Goal: Task Accomplishment & Management: Complete application form

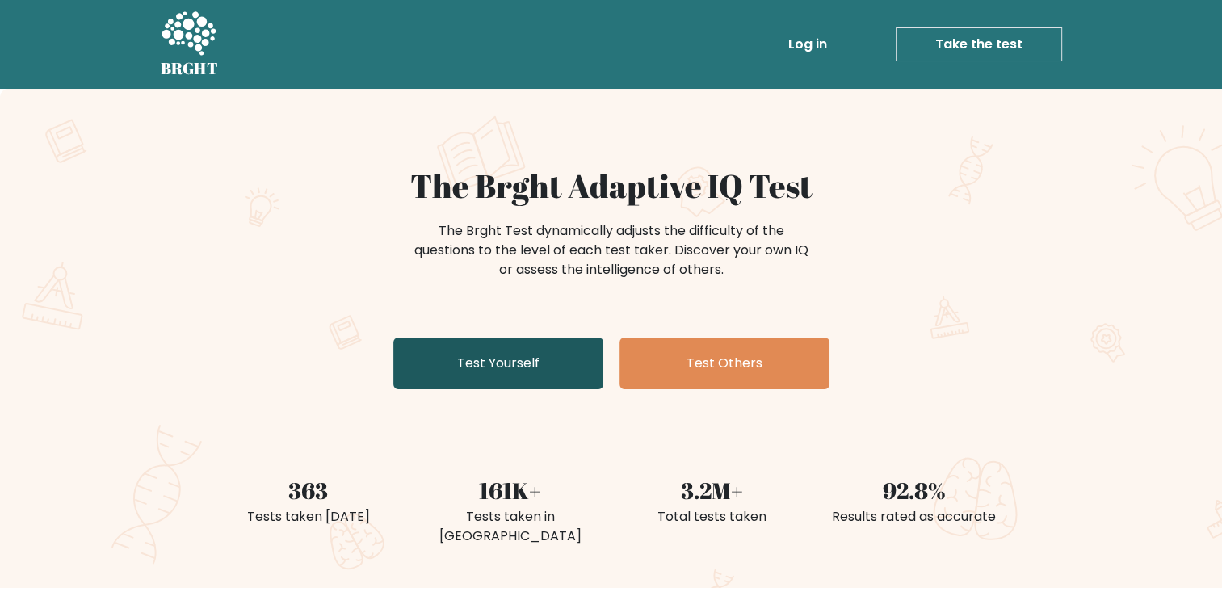
click at [501, 375] on link "Test Yourself" at bounding box center [498, 364] width 210 height 52
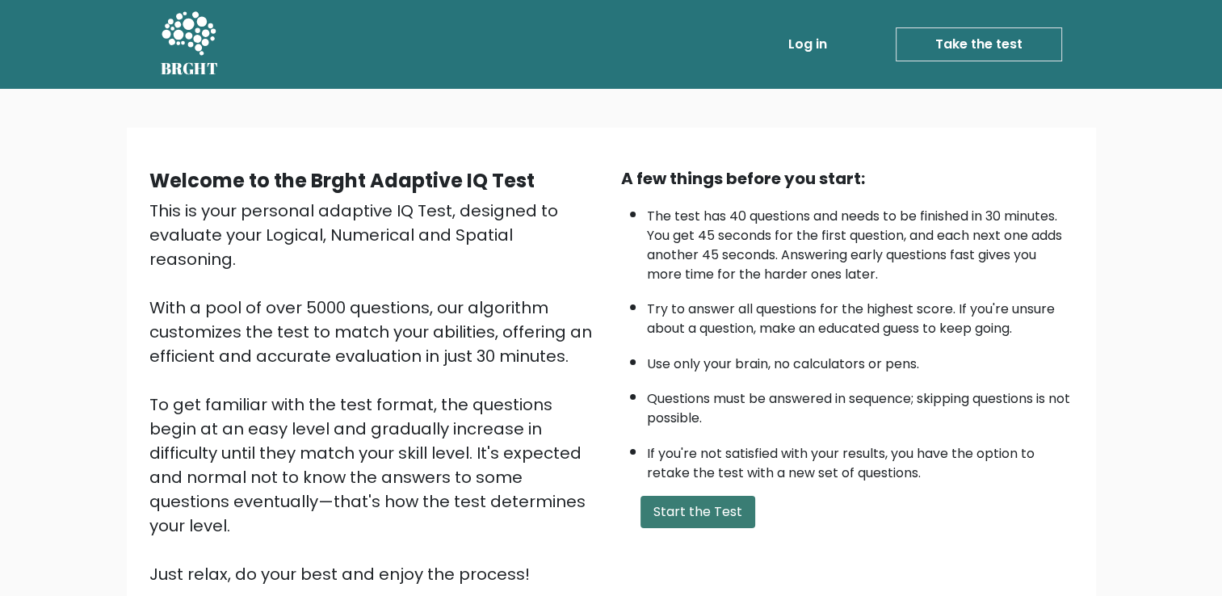
click at [653, 515] on button "Start the Test" at bounding box center [697, 512] width 115 height 32
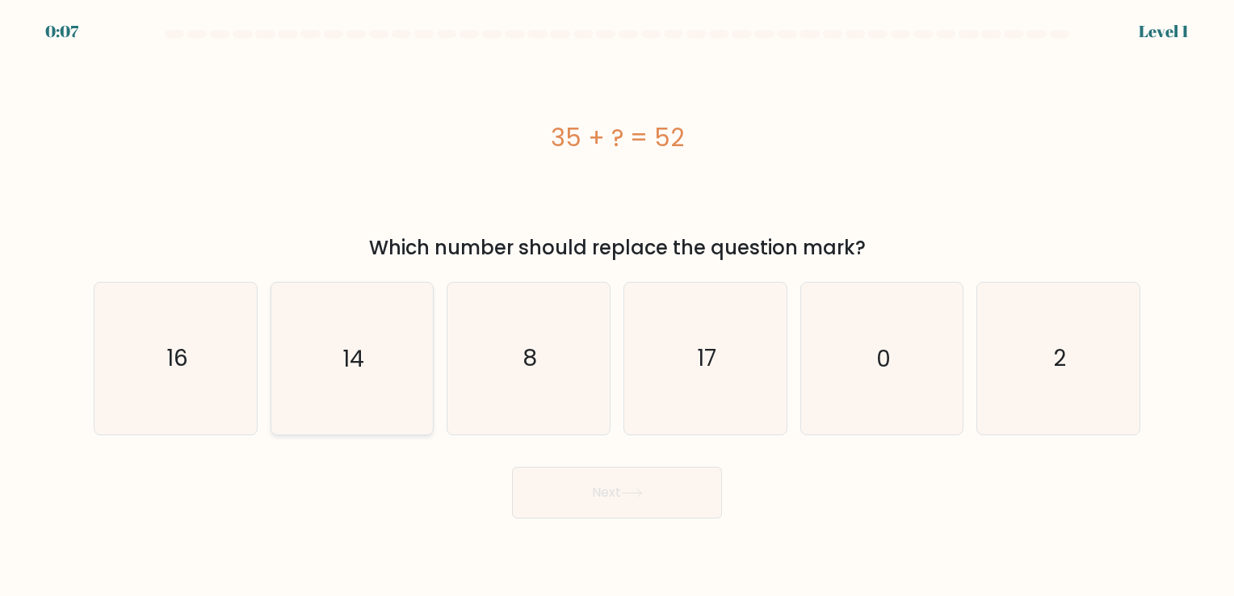
click at [405, 354] on icon "14" at bounding box center [351, 358] width 151 height 151
click at [617, 306] on input "b. 14" at bounding box center [617, 302] width 1 height 8
radio input "true"
click at [555, 394] on icon "8" at bounding box center [528, 358] width 151 height 151
click at [617, 306] on input "c. 8" at bounding box center [617, 302] width 1 height 8
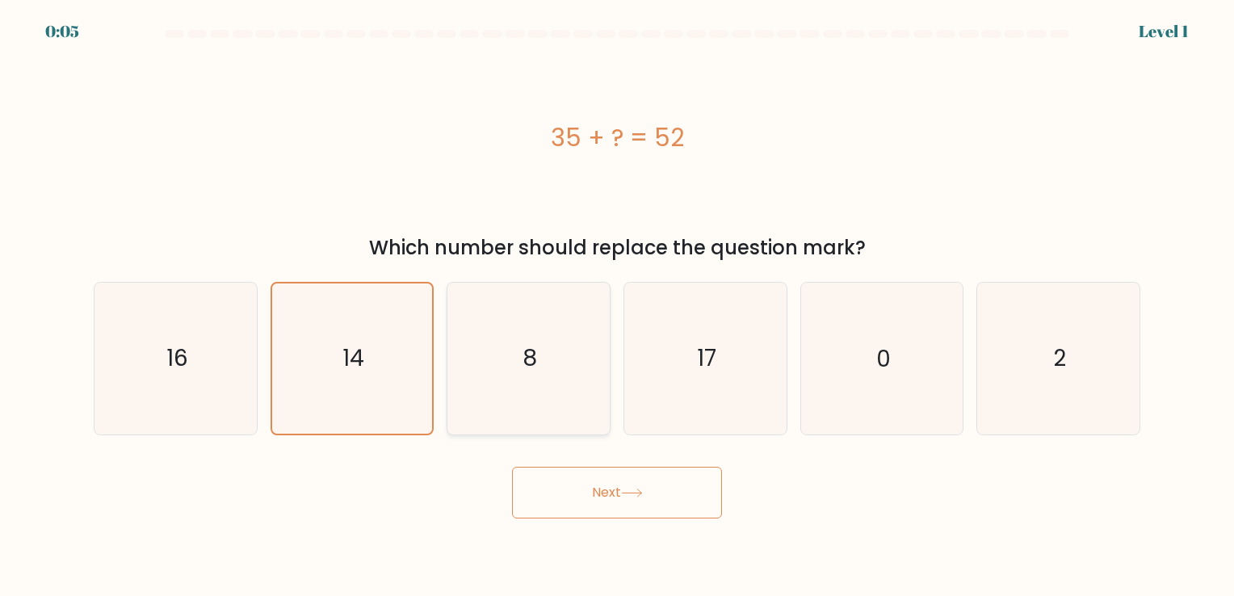
radio input "true"
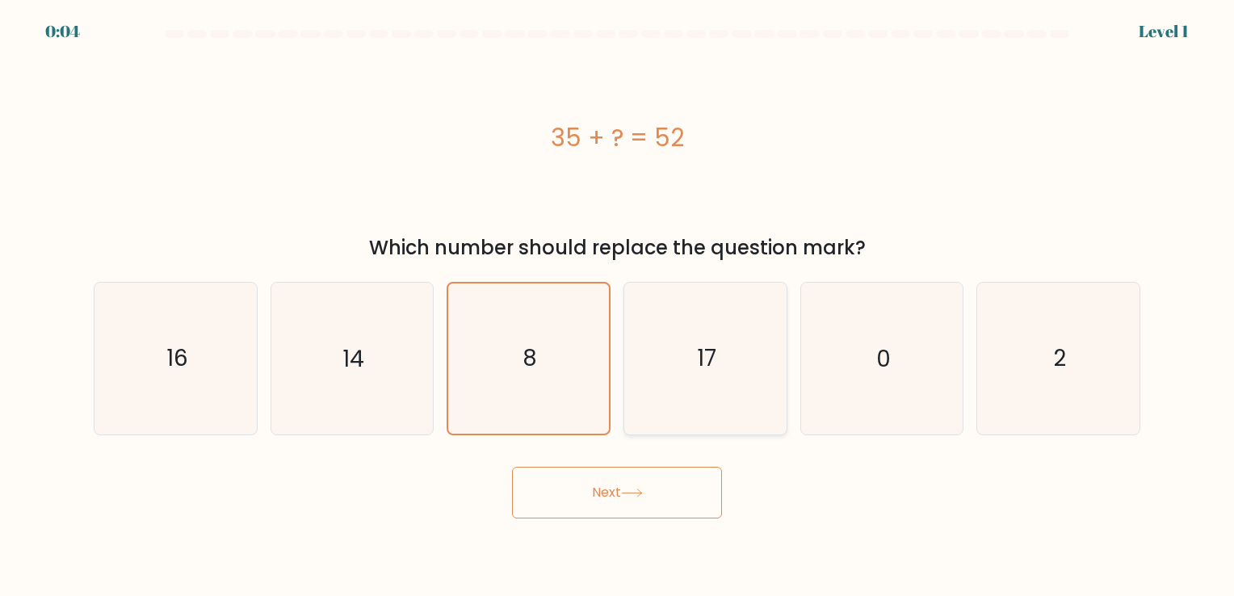
click at [655, 423] on icon "17" at bounding box center [705, 358] width 151 height 151
click at [618, 306] on input "d. 17" at bounding box center [617, 302] width 1 height 8
radio input "true"
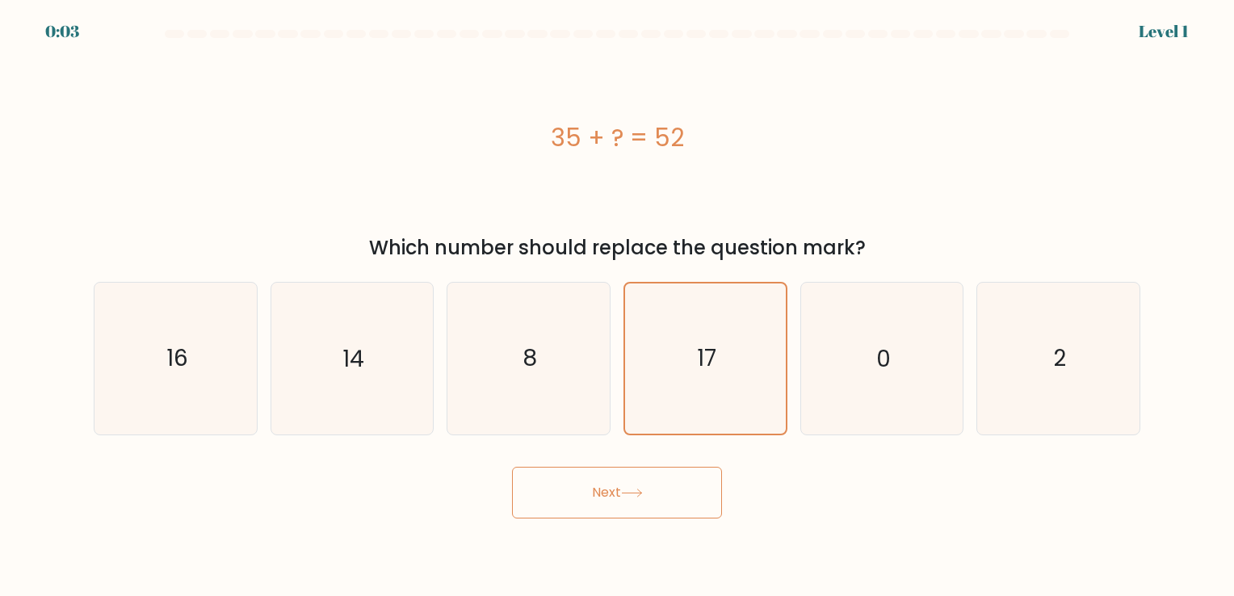
click at [648, 476] on button "Next" at bounding box center [617, 493] width 210 height 52
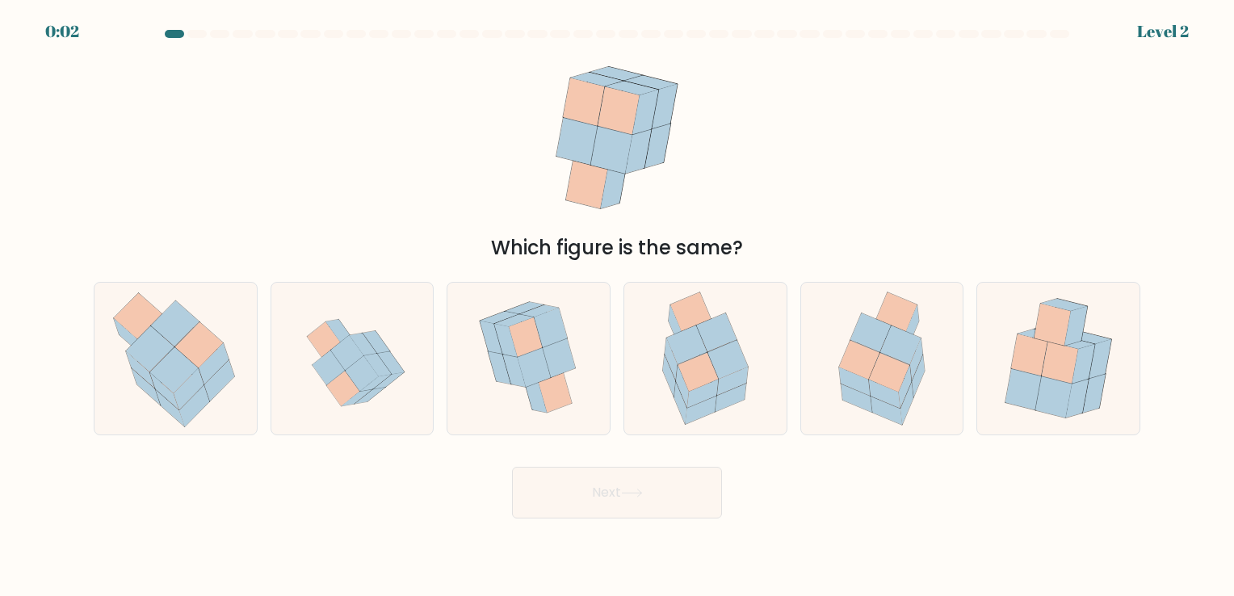
click at [643, 490] on icon at bounding box center [632, 493] width 22 height 9
click at [841, 496] on div "Next" at bounding box center [617, 487] width 1066 height 64
click at [919, 364] on icon at bounding box center [918, 375] width 13 height 42
click at [618, 306] on input "e." at bounding box center [617, 302] width 1 height 8
radio input "true"
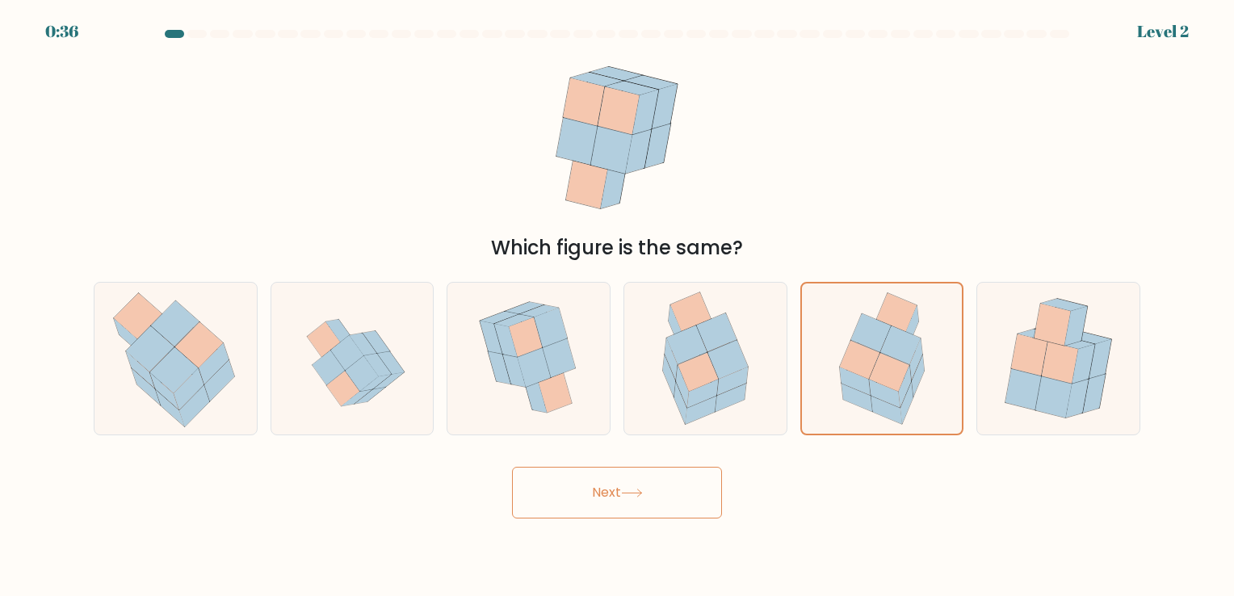
click at [590, 486] on button "Next" at bounding box center [617, 493] width 210 height 52
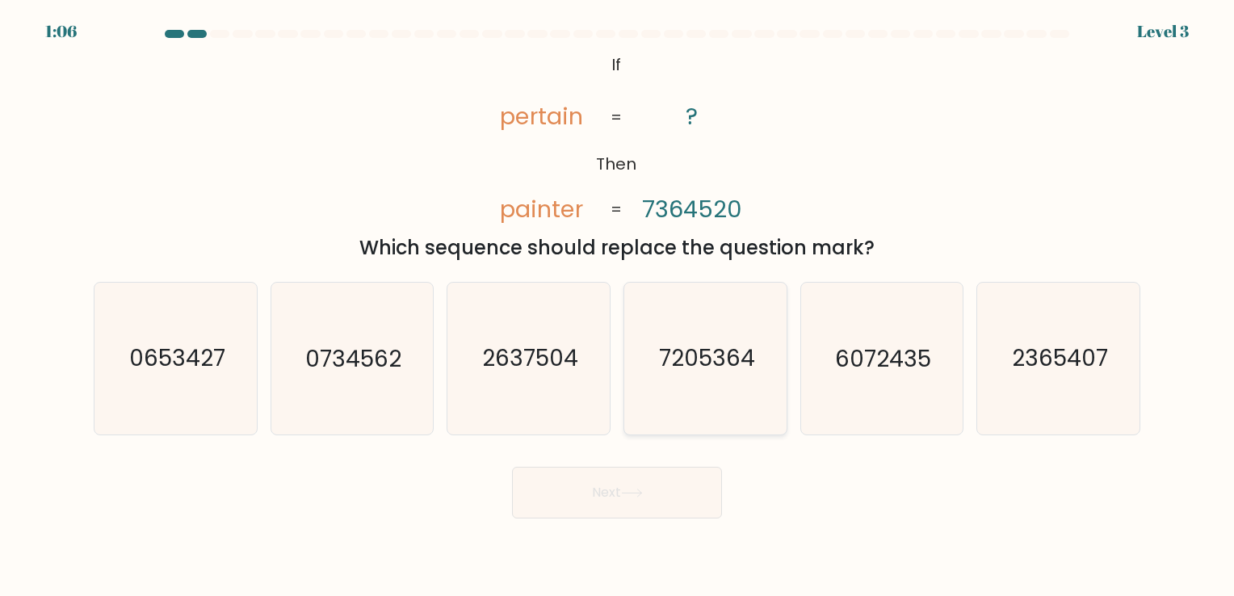
click at [678, 388] on icon "7205364" at bounding box center [705, 358] width 151 height 151
click at [618, 306] on input "d. 7205364" at bounding box center [617, 302] width 1 height 8
radio input "true"
click at [602, 492] on button "Next" at bounding box center [617, 493] width 210 height 52
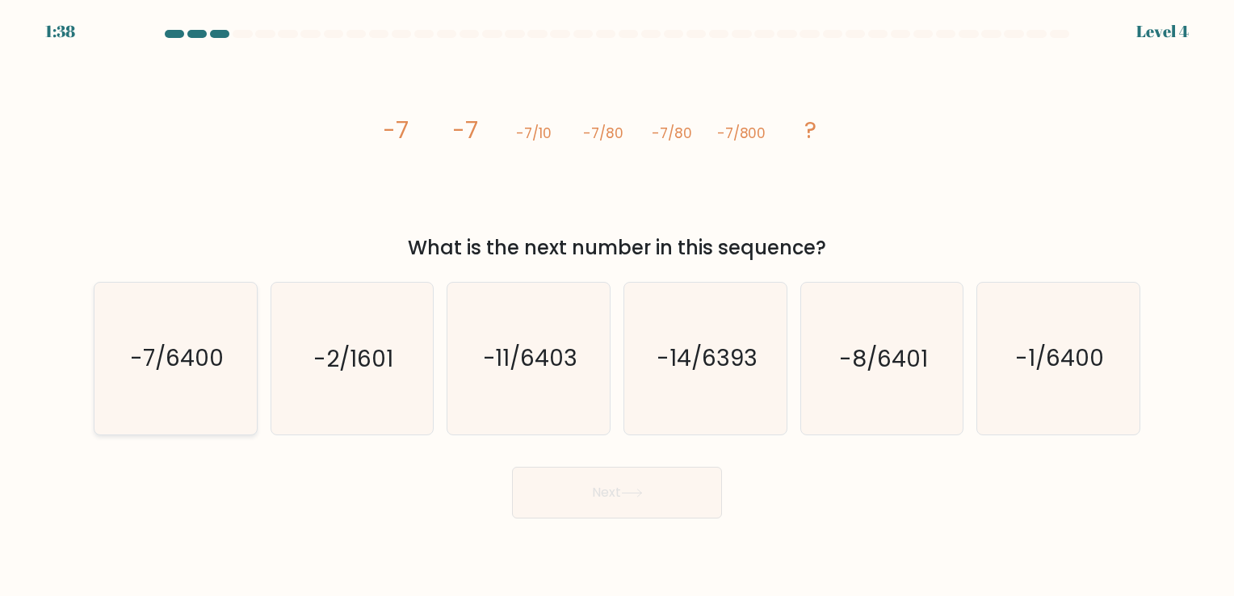
click at [235, 363] on icon "-7/6400" at bounding box center [175, 358] width 151 height 151
click at [617, 306] on input "a. -7/6400" at bounding box center [617, 302] width 1 height 8
radio input "true"
click at [556, 492] on button "Next" at bounding box center [617, 493] width 210 height 52
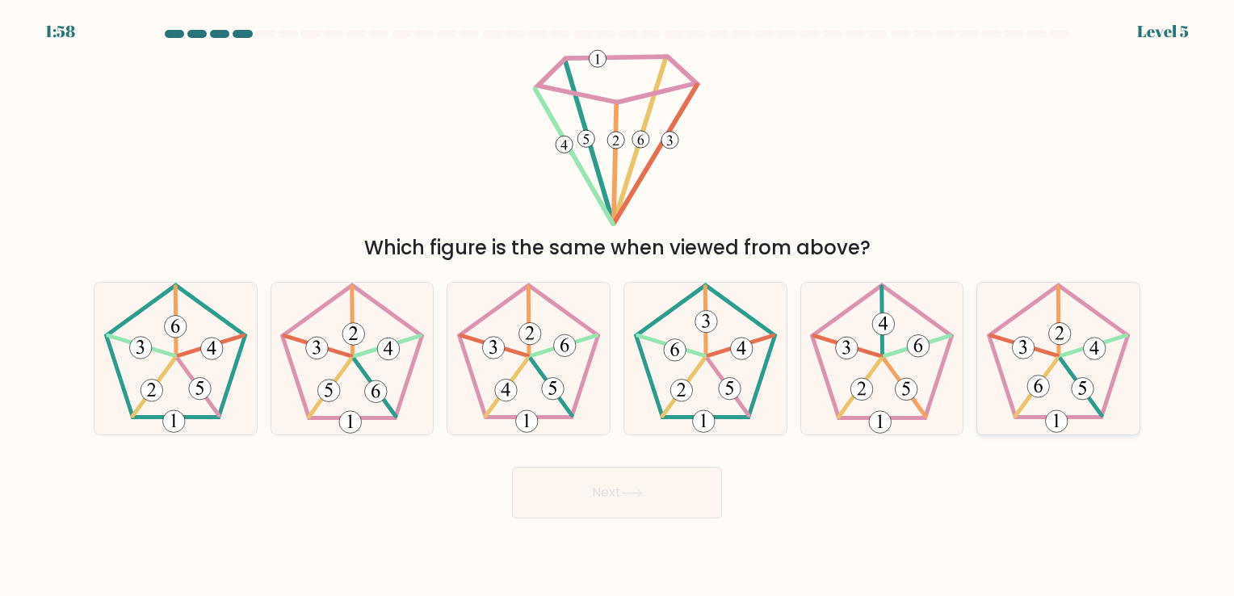
click at [1101, 354] on 287 at bounding box center [1095, 349] width 22 height 22
click at [618, 306] on input "f." at bounding box center [617, 302] width 1 height 8
radio input "true"
click at [643, 489] on icon at bounding box center [632, 493] width 22 height 9
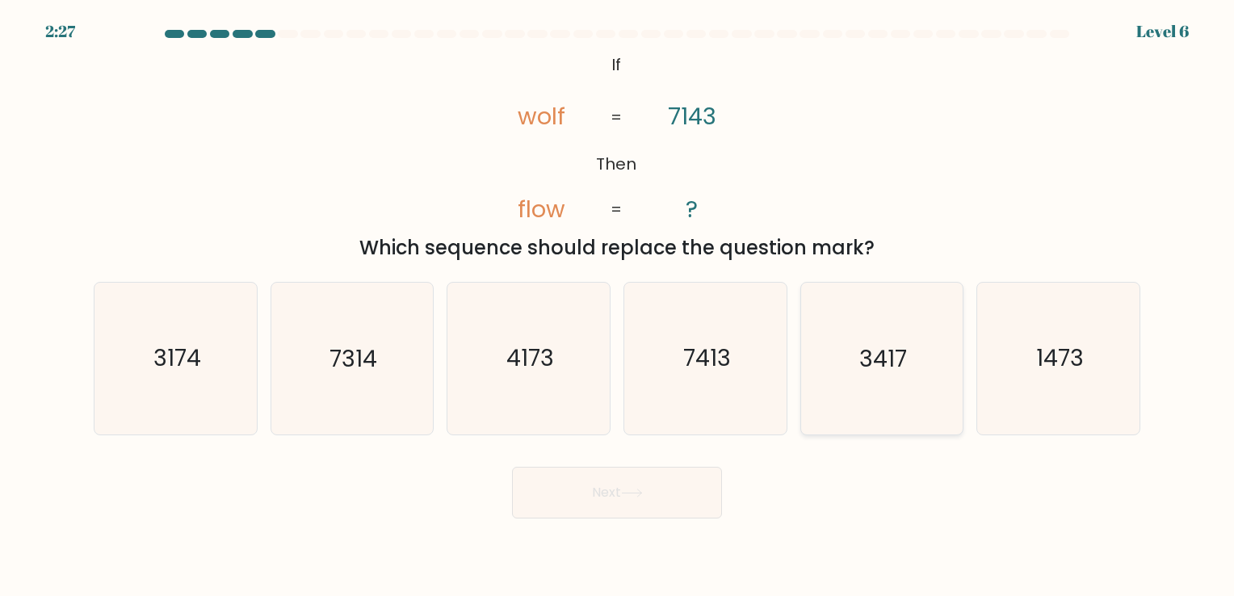
click at [869, 409] on icon "3417" at bounding box center [881, 358] width 151 height 151
click at [618, 306] on input "e. 3417" at bounding box center [617, 302] width 1 height 8
radio input "true"
click at [556, 515] on button "Next" at bounding box center [617, 493] width 210 height 52
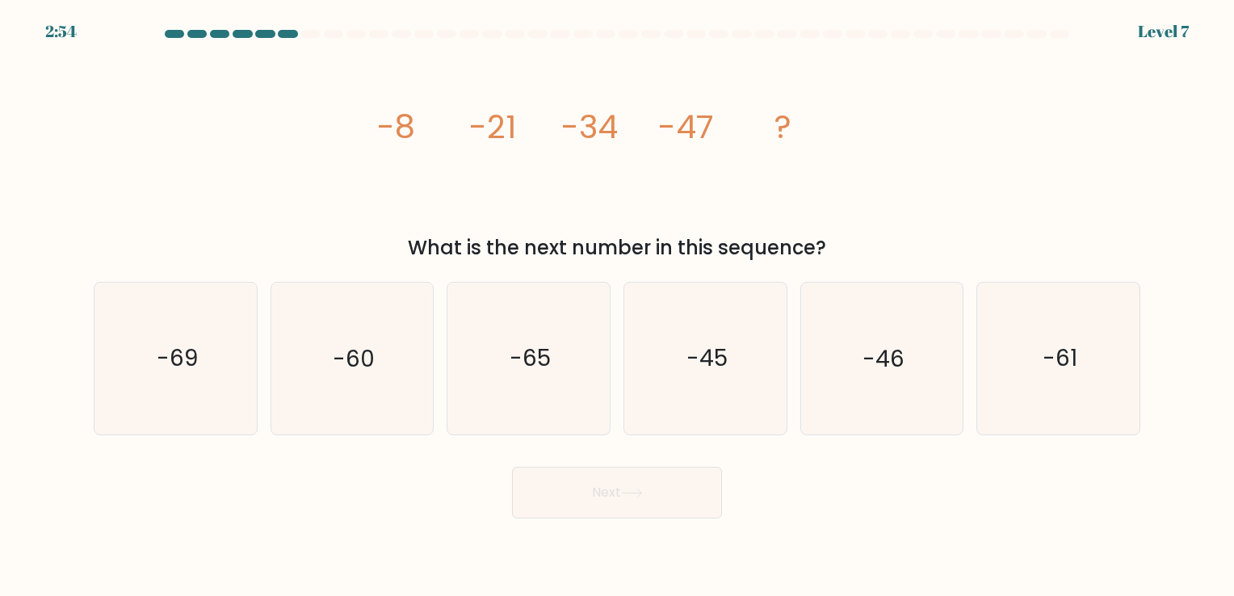
click at [556, 515] on button "Next" at bounding box center [617, 493] width 210 height 52
click at [184, 359] on text "-69" at bounding box center [177, 358] width 41 height 31
click at [617, 306] on input "a. -69" at bounding box center [617, 302] width 1 height 8
radio input "true"
click at [591, 509] on button "Next" at bounding box center [617, 493] width 210 height 52
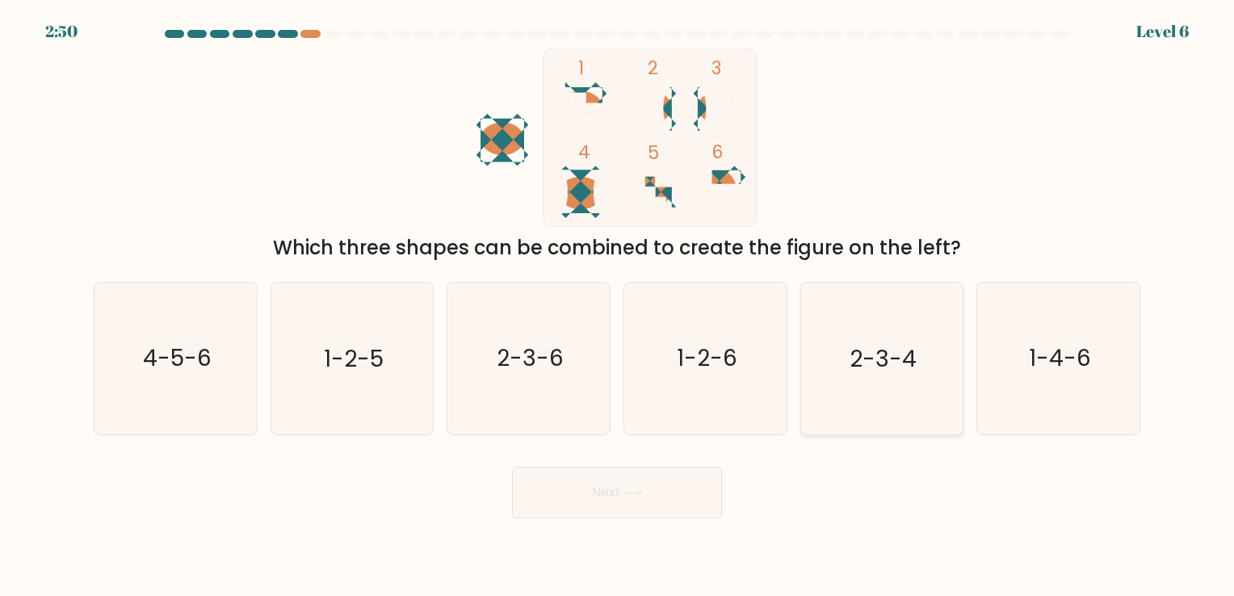
click at [904, 322] on icon "2-3-4" at bounding box center [881, 358] width 151 height 151
click at [618, 306] on input "e. 2-3-4" at bounding box center [617, 302] width 1 height 8
radio input "true"
click at [627, 470] on button "Next" at bounding box center [617, 493] width 210 height 52
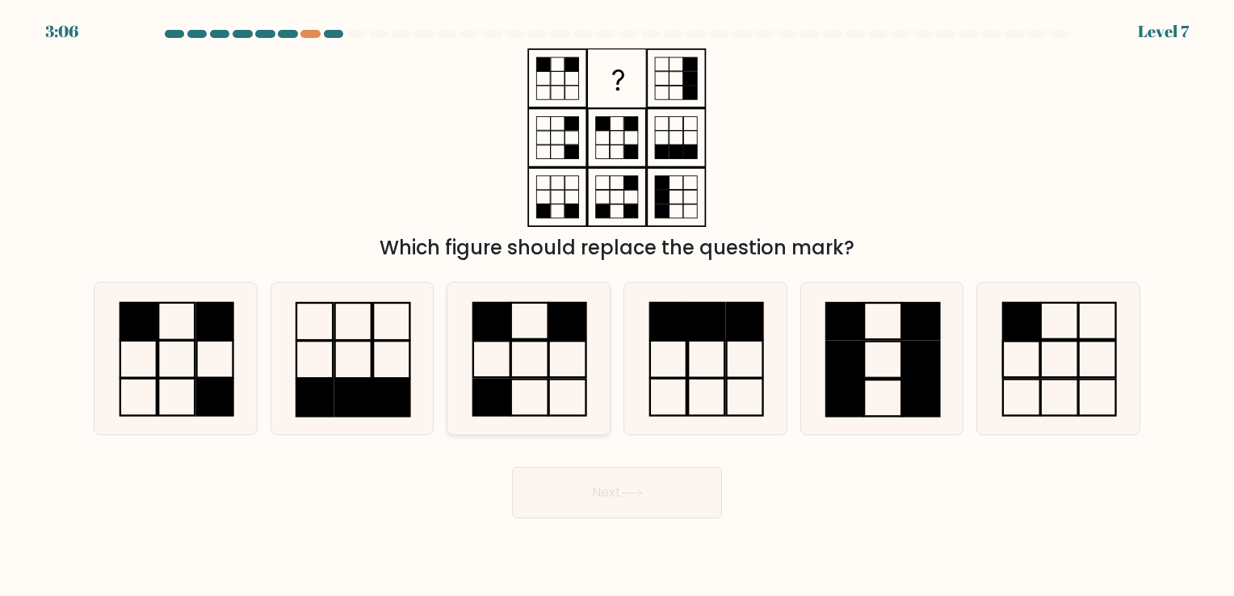
click at [556, 359] on icon at bounding box center [528, 358] width 151 height 151
click at [617, 306] on input "c." at bounding box center [617, 302] width 1 height 8
radio input "true"
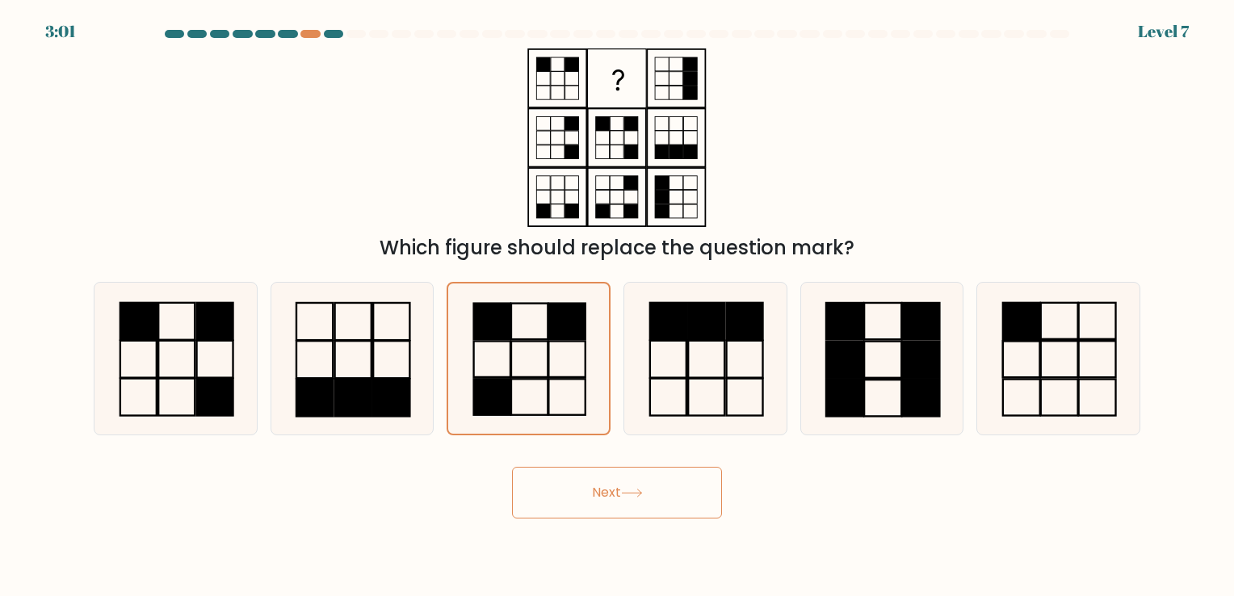
click at [607, 505] on button "Next" at bounding box center [617, 493] width 210 height 52
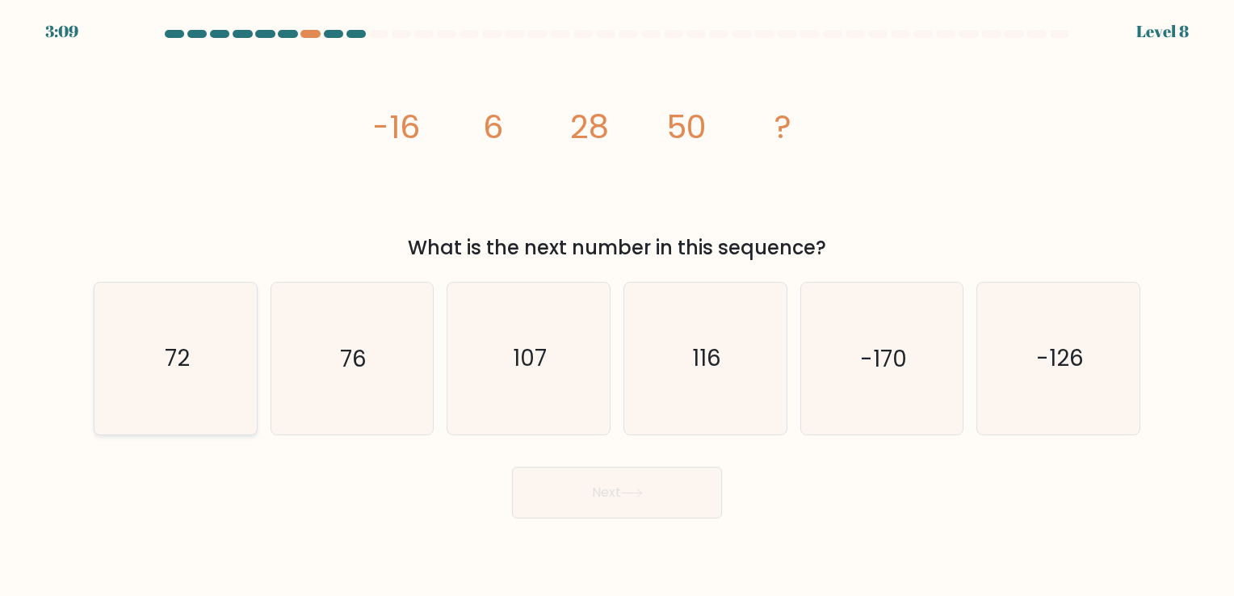
click at [195, 374] on icon "72" at bounding box center [175, 358] width 151 height 151
click at [617, 306] on input "a. 72" at bounding box center [617, 302] width 1 height 8
radio input "true"
click at [643, 495] on icon at bounding box center [632, 493] width 22 height 9
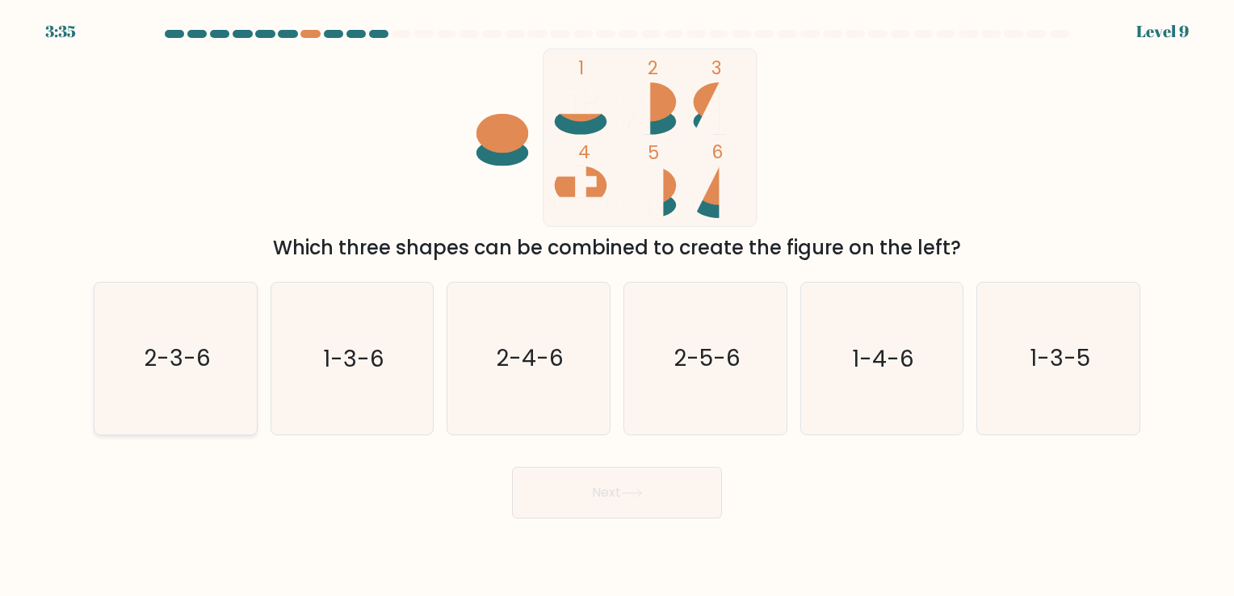
click at [146, 318] on icon "2-3-6" at bounding box center [175, 358] width 151 height 151
click at [617, 306] on input "a. 2-3-6" at bounding box center [617, 302] width 1 height 8
radio input "true"
click at [635, 472] on button "Next" at bounding box center [617, 493] width 210 height 52
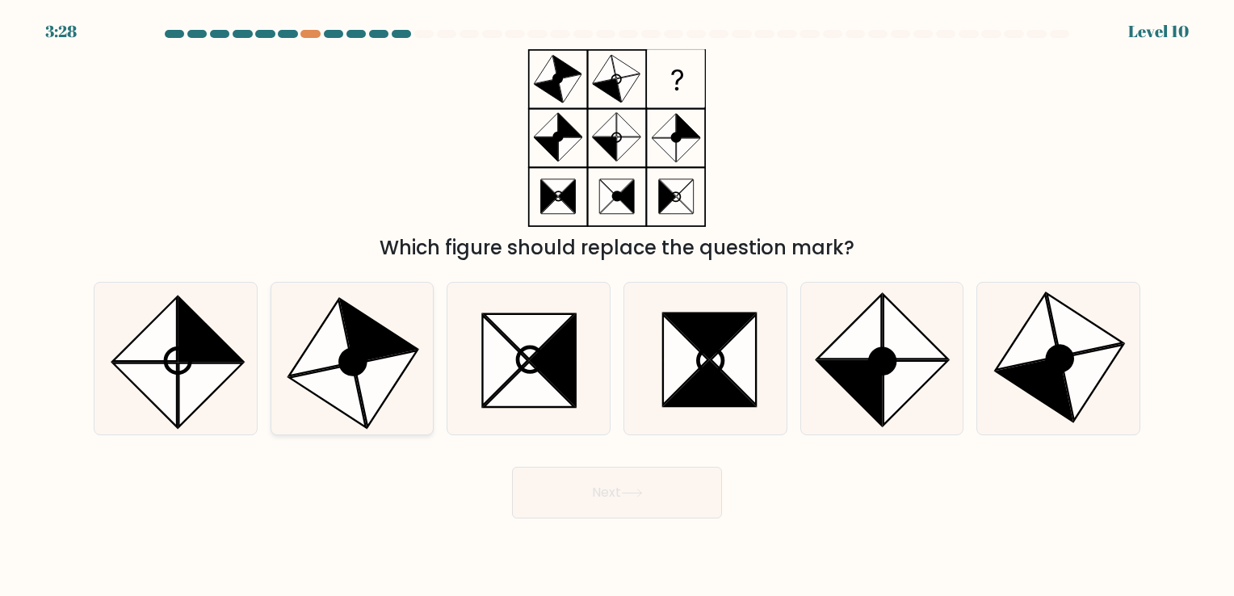
click at [372, 367] on icon at bounding box center [385, 388] width 63 height 76
click at [617, 306] on input "b." at bounding box center [617, 302] width 1 height 8
radio input "true"
click at [575, 496] on button "Next" at bounding box center [617, 493] width 210 height 52
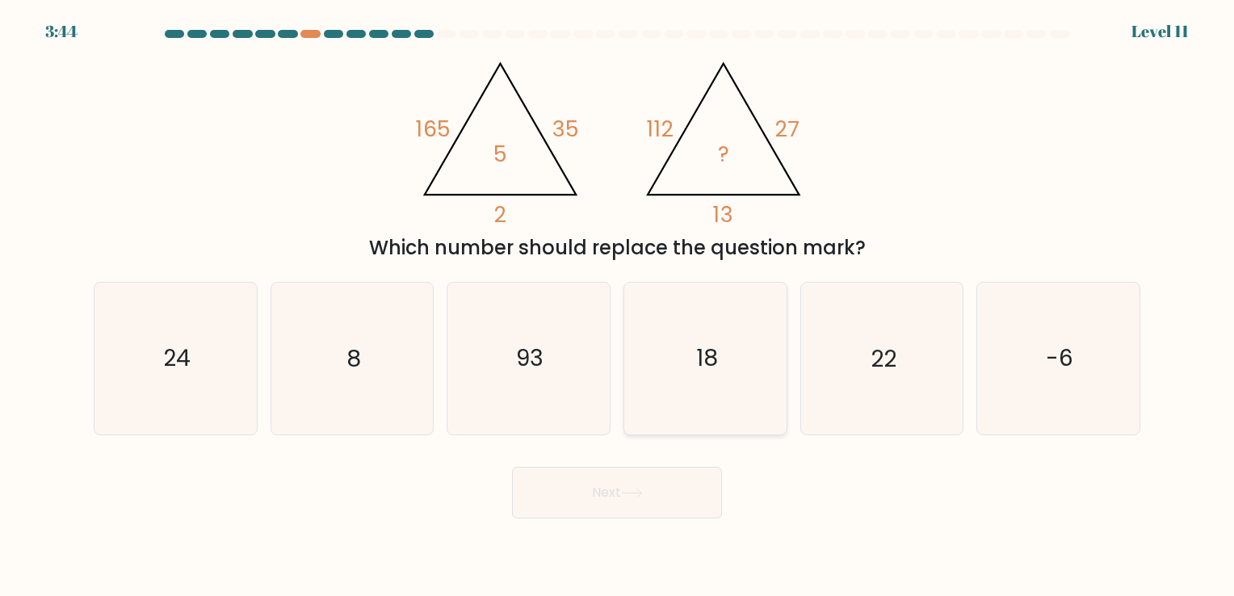
click at [725, 367] on icon "18" at bounding box center [705, 358] width 151 height 151
click at [618, 306] on input "d. 18" at bounding box center [617, 302] width 1 height 8
radio input "true"
click at [625, 506] on button "Next" at bounding box center [617, 493] width 210 height 52
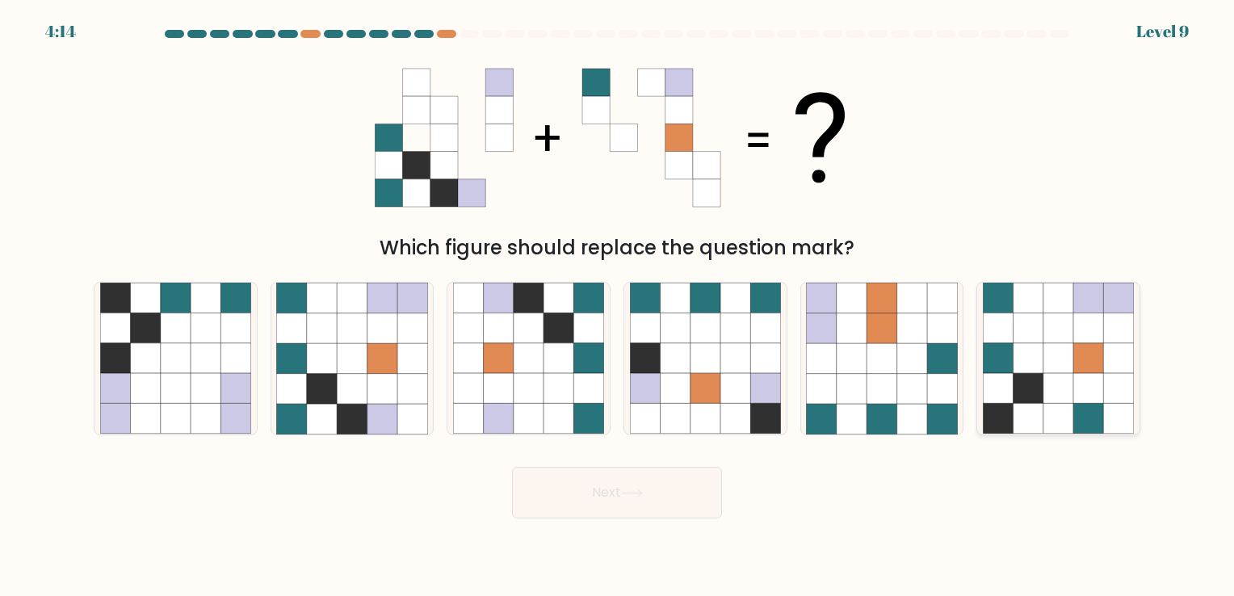
click at [1089, 392] on icon at bounding box center [1088, 389] width 30 height 30
click at [618, 306] on input "f." at bounding box center [617, 302] width 1 height 8
radio input "true"
click at [627, 486] on button "Next" at bounding box center [617, 493] width 210 height 52
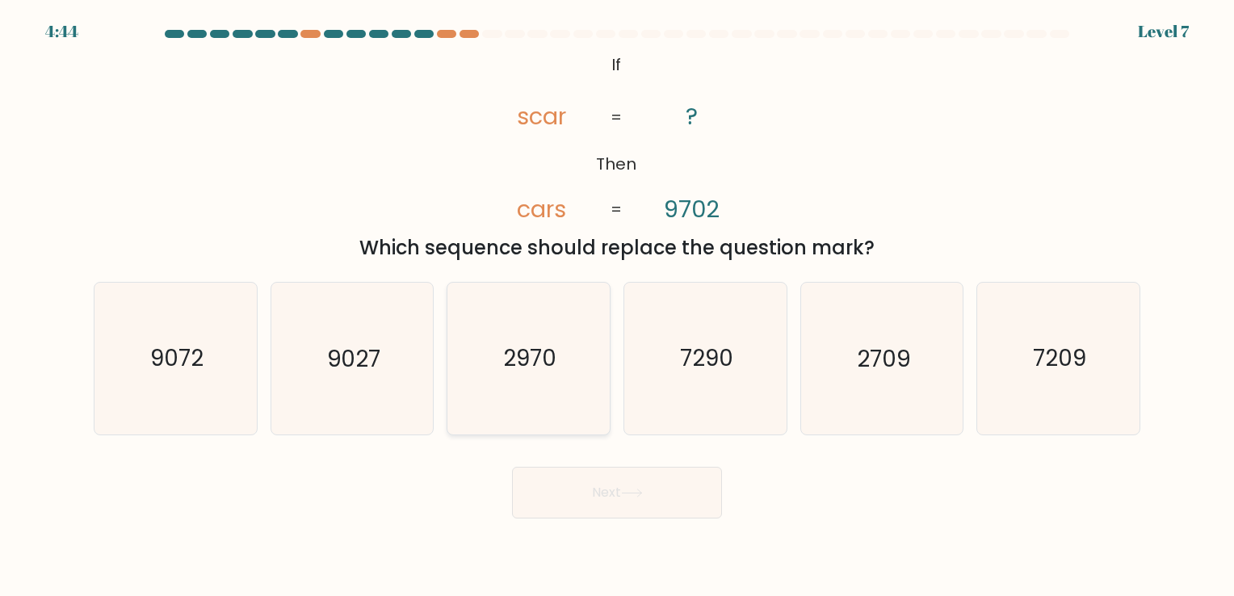
click at [599, 386] on icon "2970" at bounding box center [528, 358] width 151 height 151
click at [617, 306] on input "c. 2970" at bounding box center [617, 302] width 1 height 8
radio input "true"
click at [630, 476] on button "Next" at bounding box center [617, 493] width 210 height 52
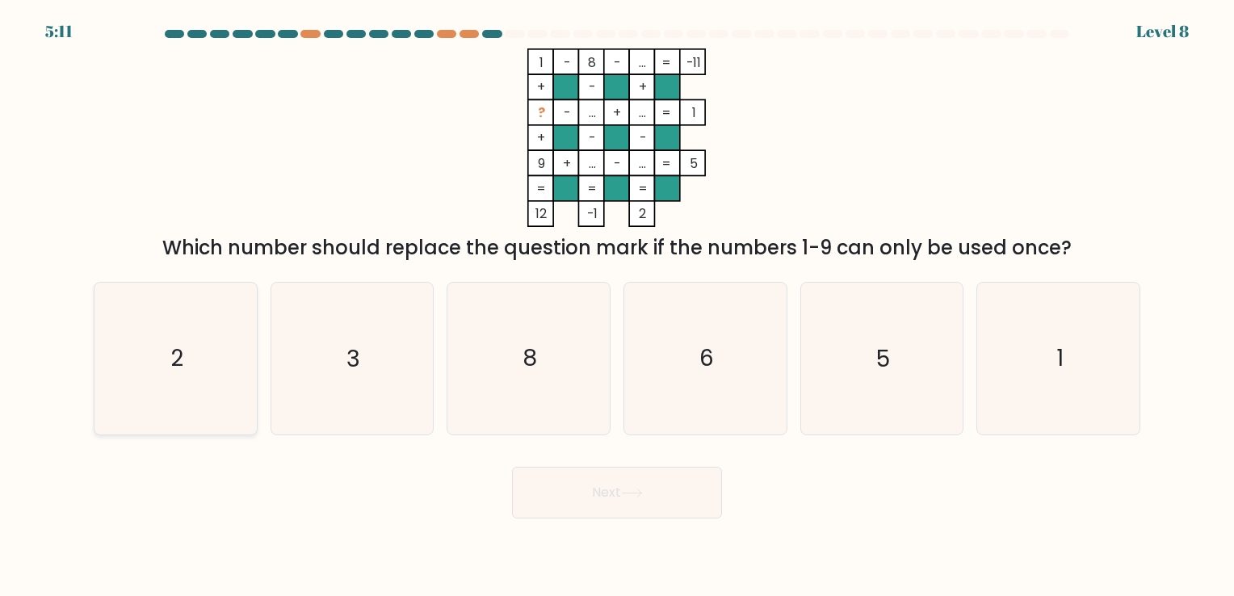
click at [194, 371] on icon "2" at bounding box center [175, 358] width 151 height 151
click at [617, 306] on input "a. 2" at bounding box center [617, 302] width 1 height 8
radio input "true"
click at [551, 481] on button "Next" at bounding box center [617, 493] width 210 height 52
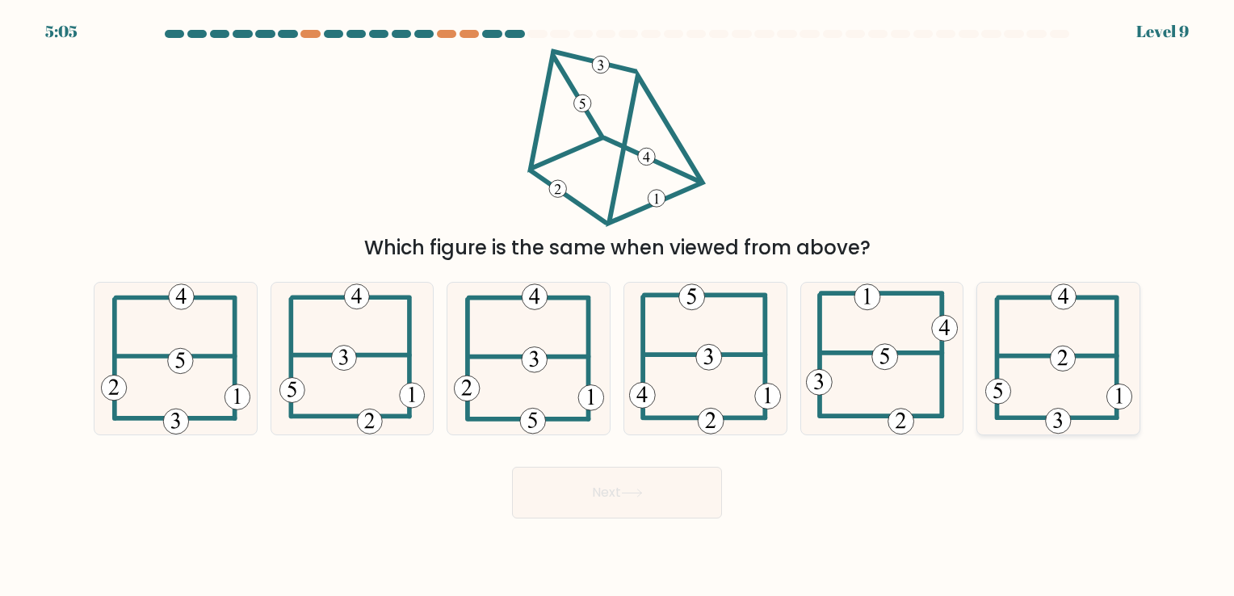
click at [1044, 356] on 208 at bounding box center [1057, 356] width 119 height 0
click at [618, 306] on input "f." at bounding box center [617, 302] width 1 height 8
radio input "true"
click at [652, 468] on button "Next" at bounding box center [617, 493] width 210 height 52
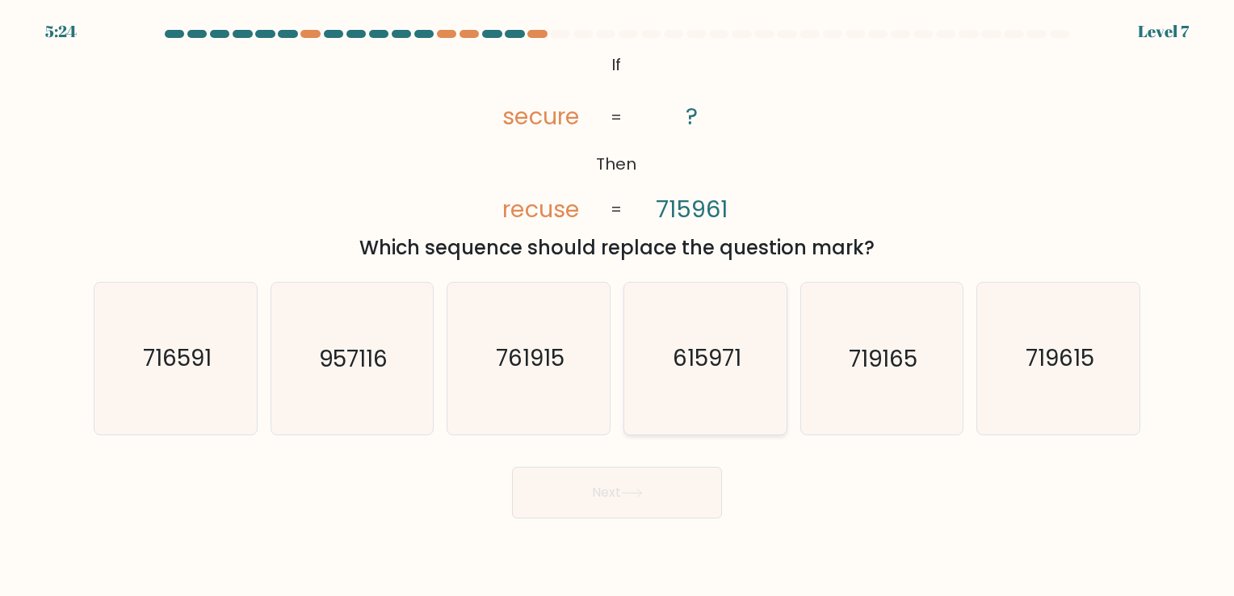
click at [726, 362] on text "615971" at bounding box center [707, 358] width 69 height 31
click at [618, 306] on input "d. 615971" at bounding box center [617, 302] width 1 height 8
radio input "true"
click at [647, 493] on button "Next" at bounding box center [617, 493] width 210 height 52
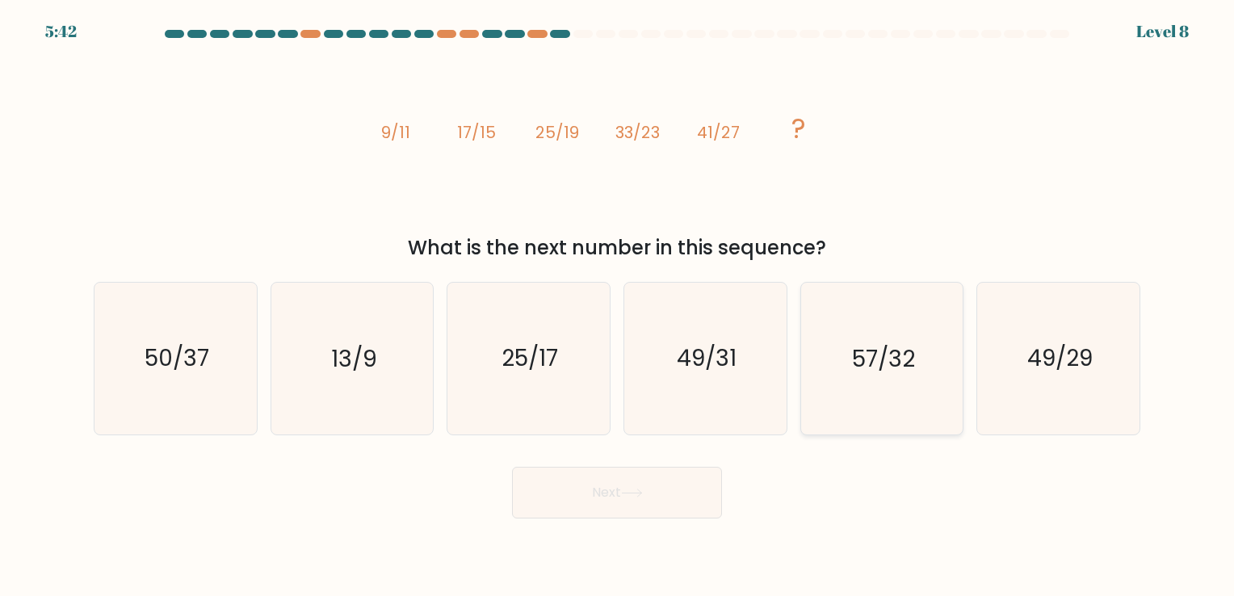
click at [874, 370] on text "57/32" at bounding box center [883, 358] width 63 height 31
click at [618, 306] on input "e. 57/32" at bounding box center [617, 302] width 1 height 8
radio input "true"
click at [203, 376] on icon "50/37" at bounding box center [175, 358] width 151 height 151
click at [617, 306] on input "a. 50/37" at bounding box center [617, 302] width 1 height 8
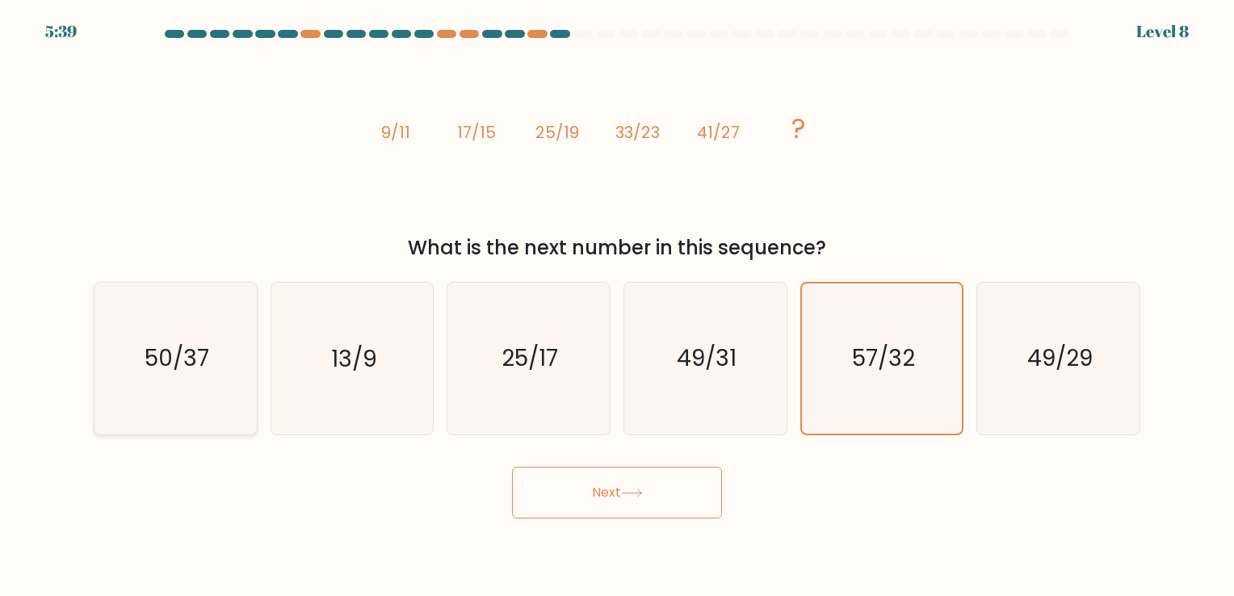
radio input "true"
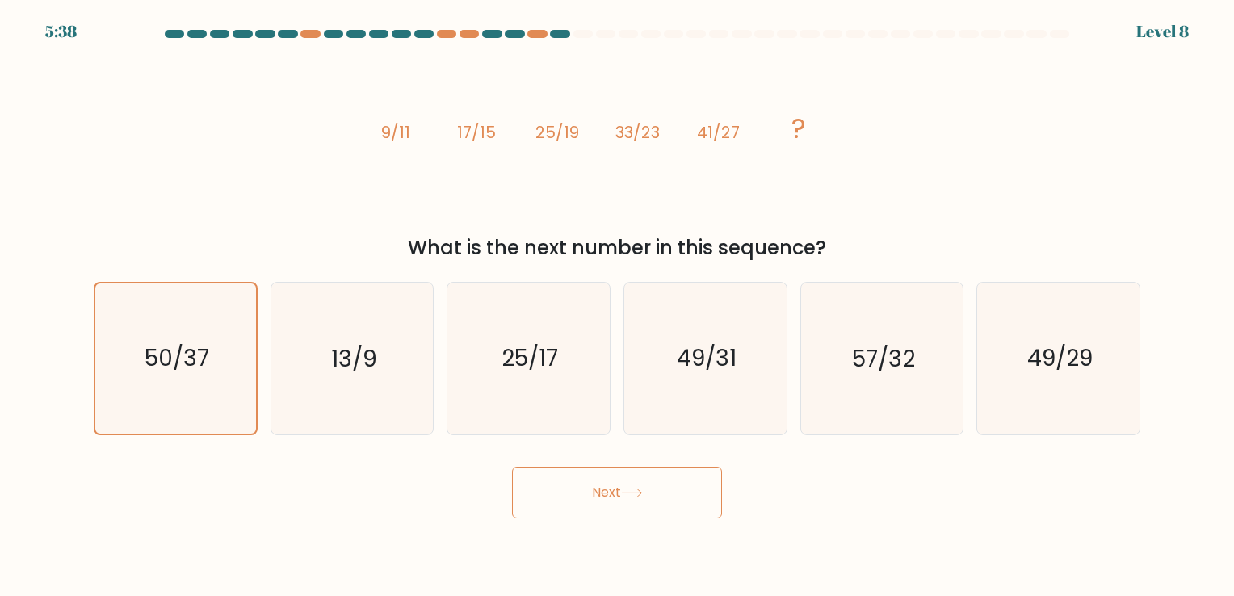
click at [595, 480] on button "Next" at bounding box center [617, 493] width 210 height 52
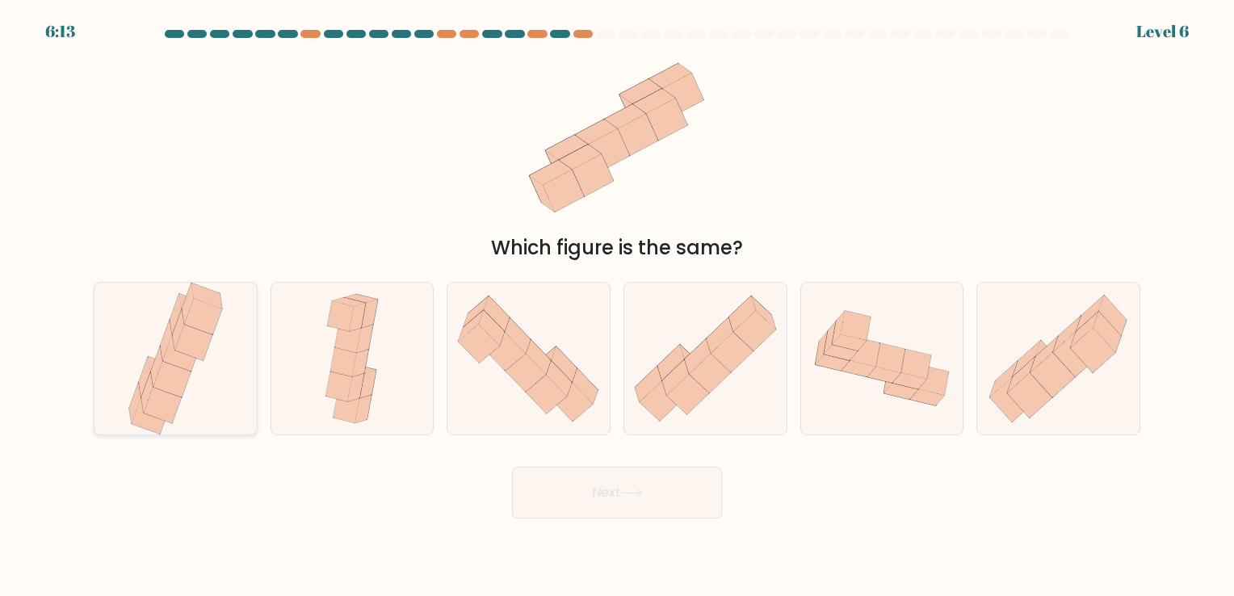
click at [167, 325] on icon at bounding box center [175, 358] width 103 height 151
click at [617, 306] on input "a." at bounding box center [617, 302] width 1 height 8
radio input "true"
click at [640, 501] on button "Next" at bounding box center [617, 493] width 210 height 52
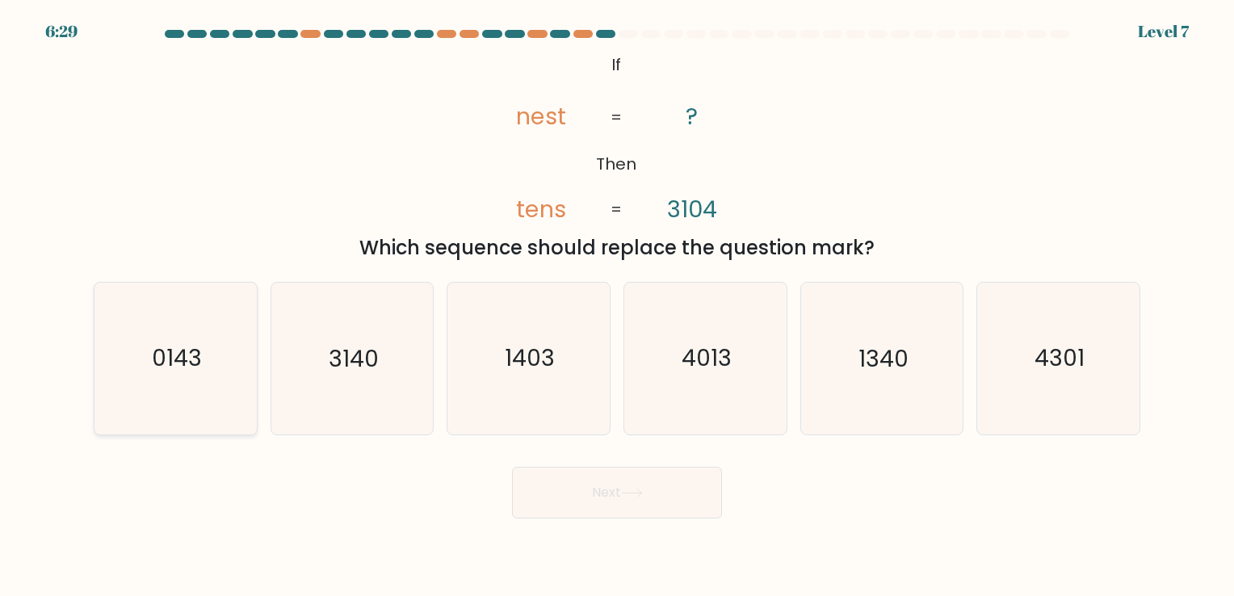
click at [161, 372] on text "0143" at bounding box center [177, 358] width 50 height 31
click at [617, 306] on input "a. 0143" at bounding box center [617, 302] width 1 height 8
radio input "true"
click at [578, 501] on button "Next" at bounding box center [617, 493] width 210 height 52
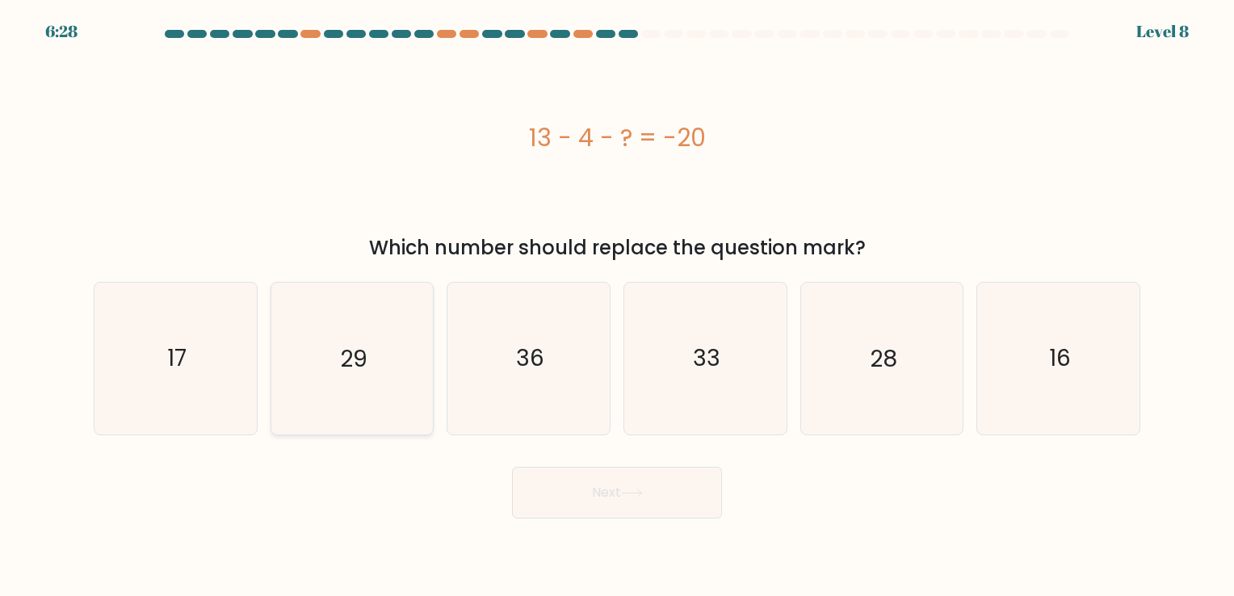
click at [381, 360] on icon "29" at bounding box center [351, 358] width 151 height 151
click at [617, 306] on input "b. 29" at bounding box center [617, 302] width 1 height 8
radio input "true"
click at [597, 493] on button "Next" at bounding box center [617, 493] width 210 height 52
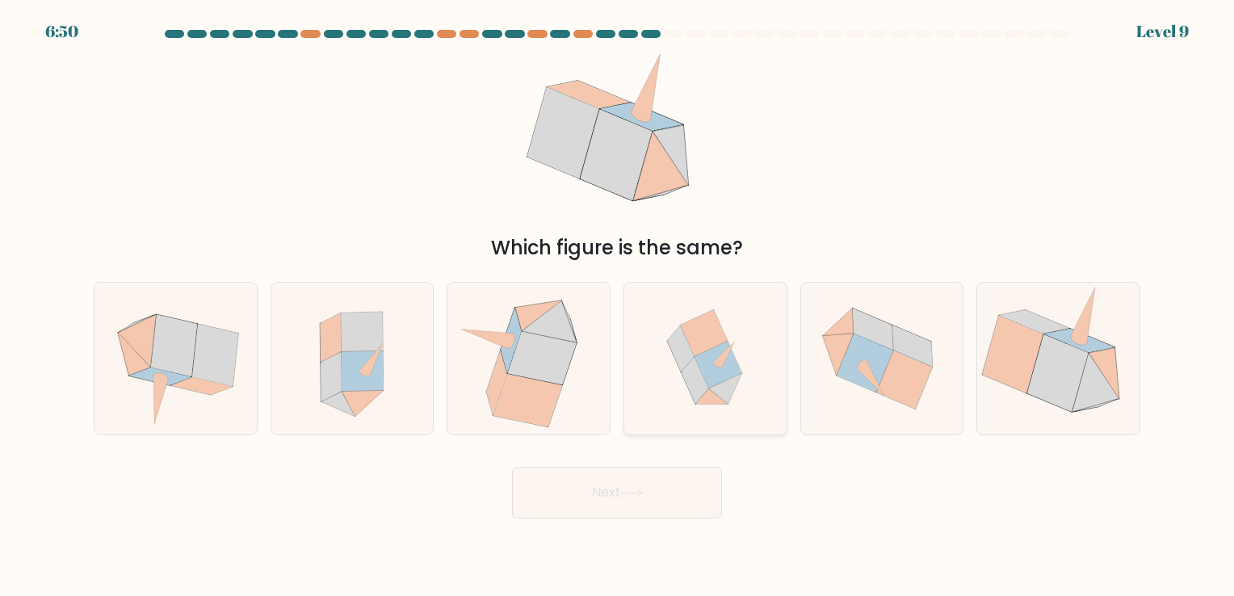
click at [708, 383] on icon at bounding box center [717, 365] width 47 height 47
click at [618, 306] on input "d." at bounding box center [617, 302] width 1 height 8
radio input "true"
click at [629, 484] on button "Next" at bounding box center [617, 493] width 210 height 52
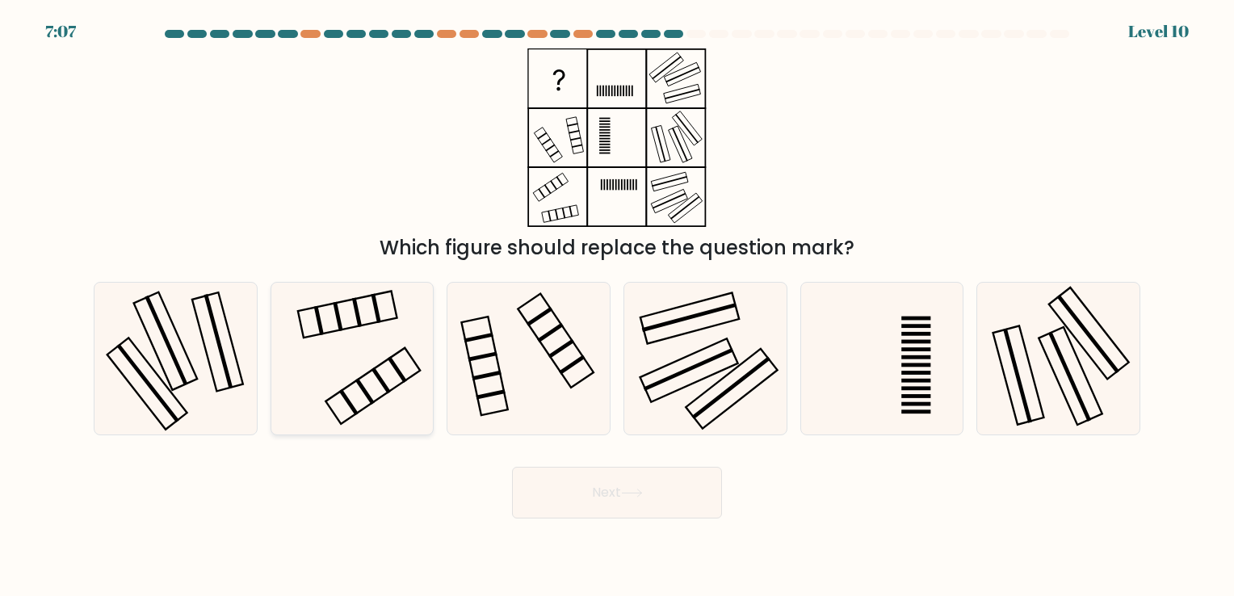
click at [366, 368] on icon at bounding box center [351, 358] width 151 height 151
click at [617, 306] on input "b." at bounding box center [617, 302] width 1 height 8
radio input "true"
click at [581, 478] on button "Next" at bounding box center [617, 493] width 210 height 52
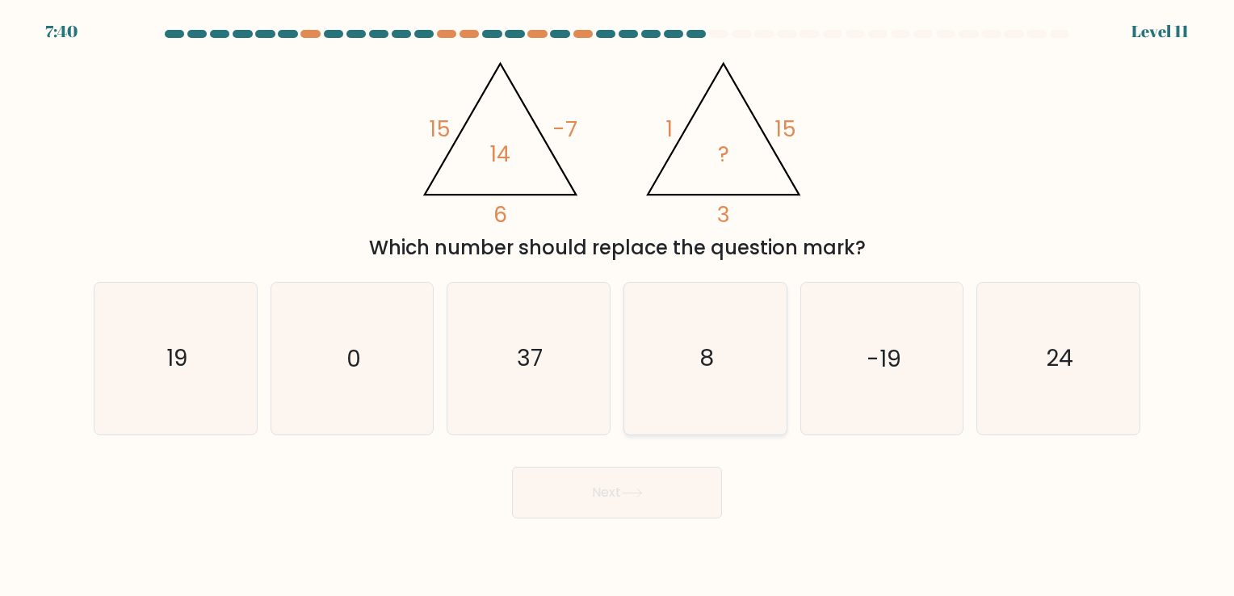
click at [723, 382] on icon "8" at bounding box center [705, 358] width 151 height 151
click at [618, 306] on input "d. 8" at bounding box center [617, 302] width 1 height 8
radio input "true"
click at [626, 493] on icon at bounding box center [632, 493] width 22 height 9
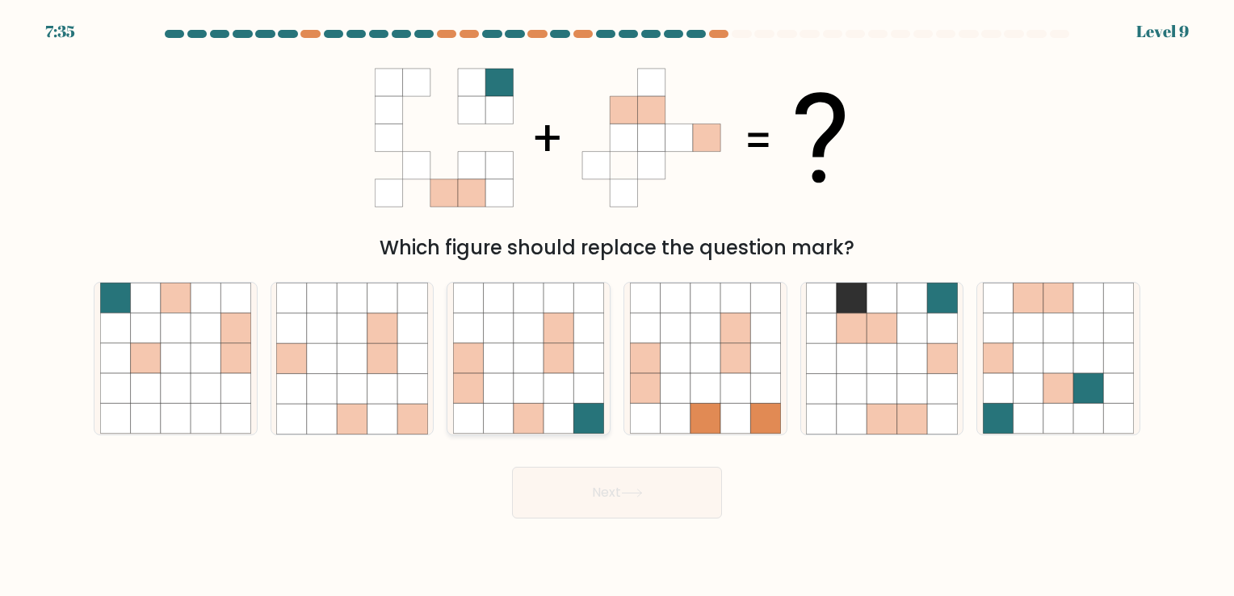
click at [480, 380] on icon at bounding box center [468, 389] width 30 height 30
click at [617, 306] on input "c." at bounding box center [617, 302] width 1 height 8
radio input "true"
click at [562, 480] on button "Next" at bounding box center [617, 493] width 210 height 52
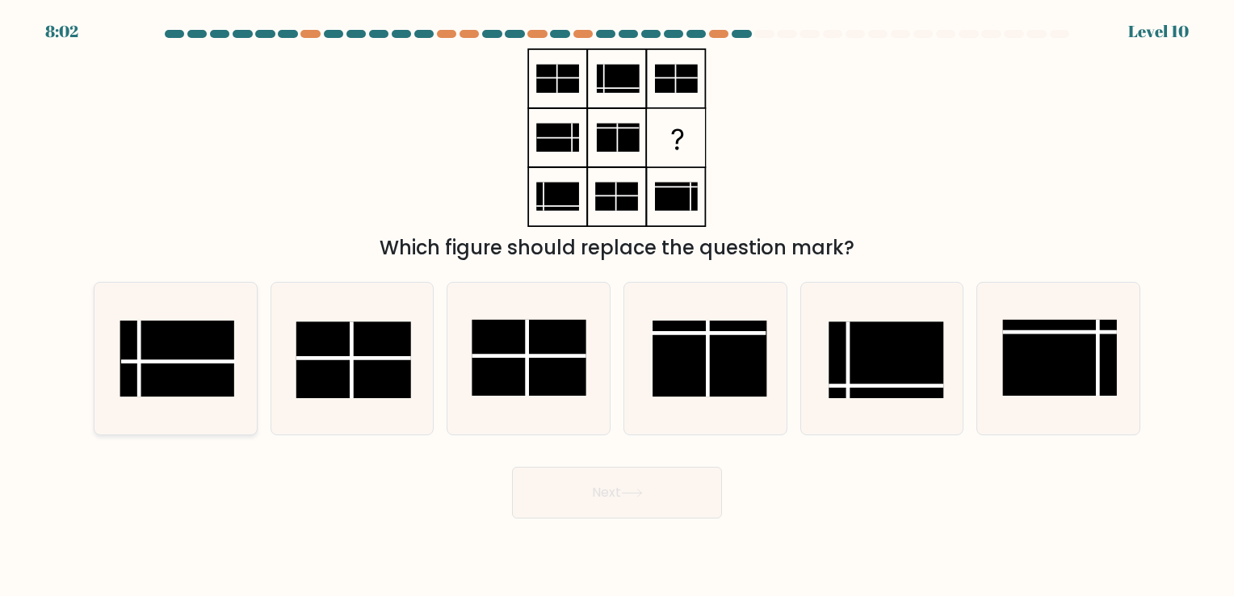
click at [220, 398] on icon at bounding box center [175, 358] width 151 height 151
click at [617, 306] on input "a." at bounding box center [617, 302] width 1 height 8
radio input "true"
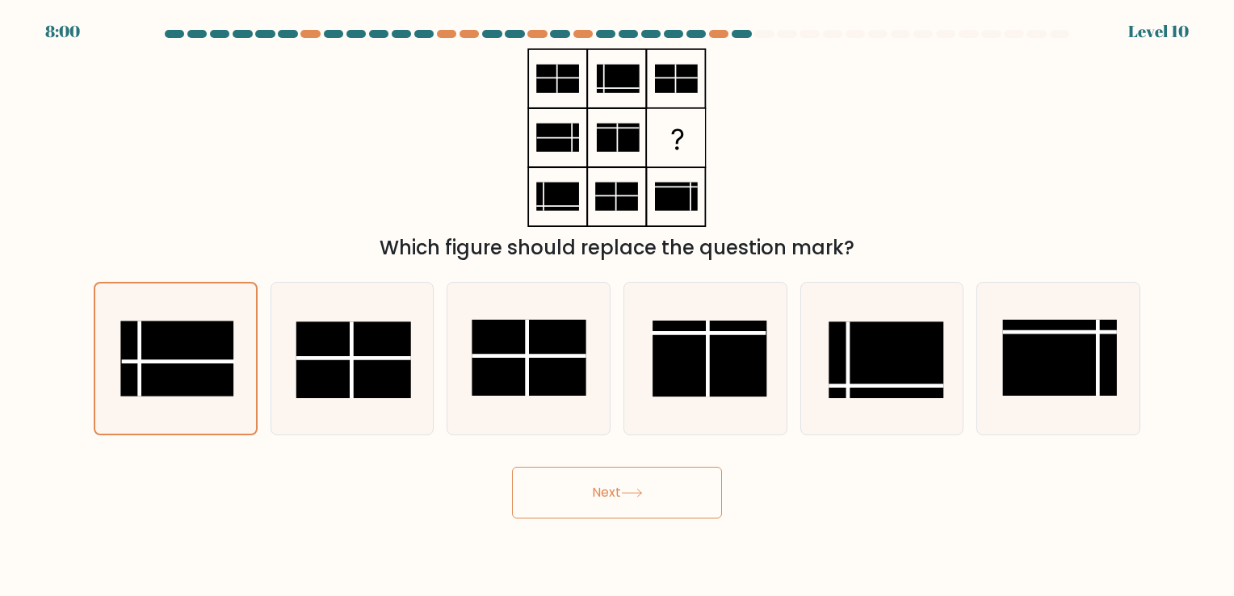
click at [669, 485] on button "Next" at bounding box center [617, 493] width 210 height 52
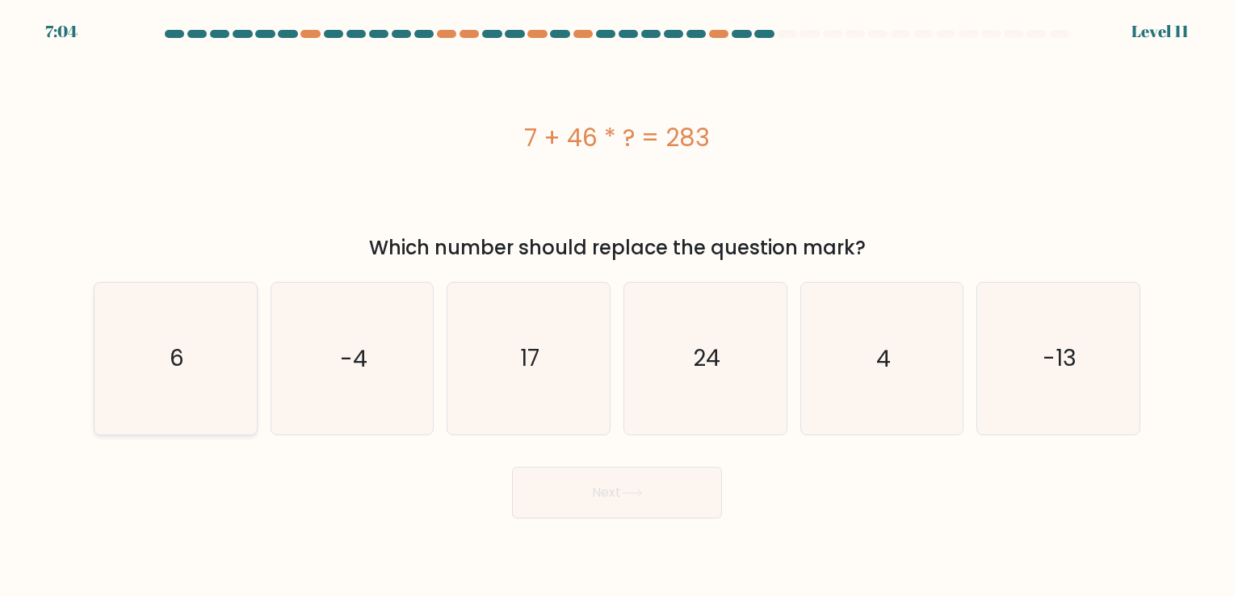
click at [158, 400] on icon "6" at bounding box center [175, 358] width 151 height 151
click at [617, 306] on input "a. 6" at bounding box center [617, 302] width 1 height 8
radio input "true"
click at [656, 499] on button "Next" at bounding box center [617, 493] width 210 height 52
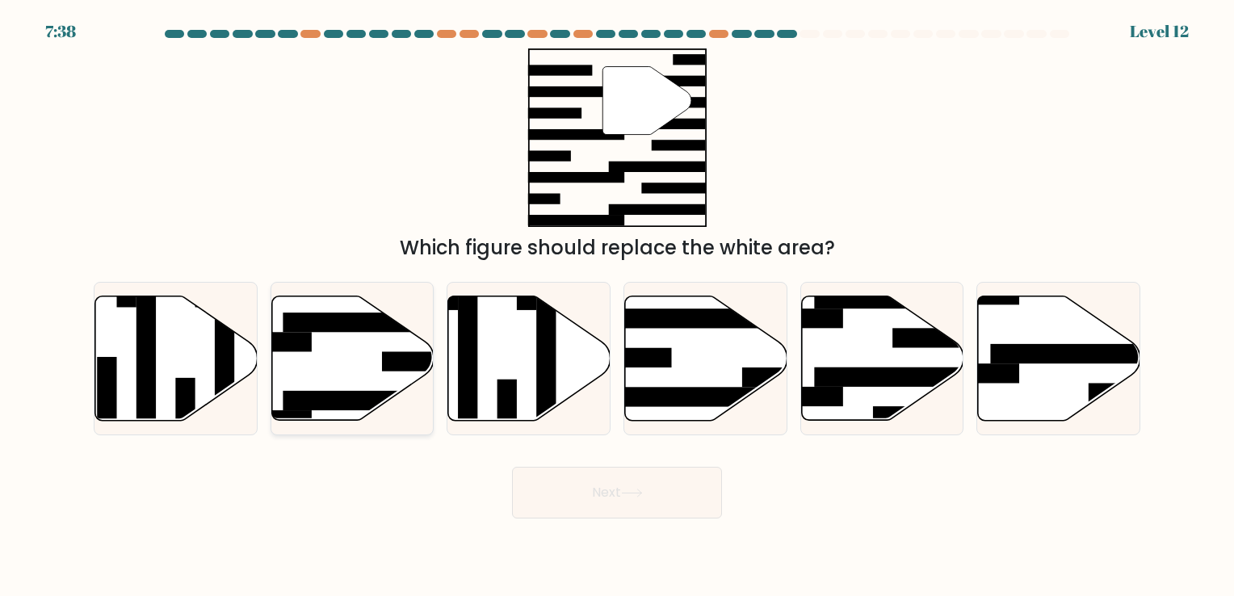
click at [375, 346] on icon at bounding box center [352, 358] width 162 height 124
click at [617, 306] on input "b." at bounding box center [617, 302] width 1 height 8
radio input "true"
click at [620, 491] on button "Next" at bounding box center [617, 493] width 210 height 52
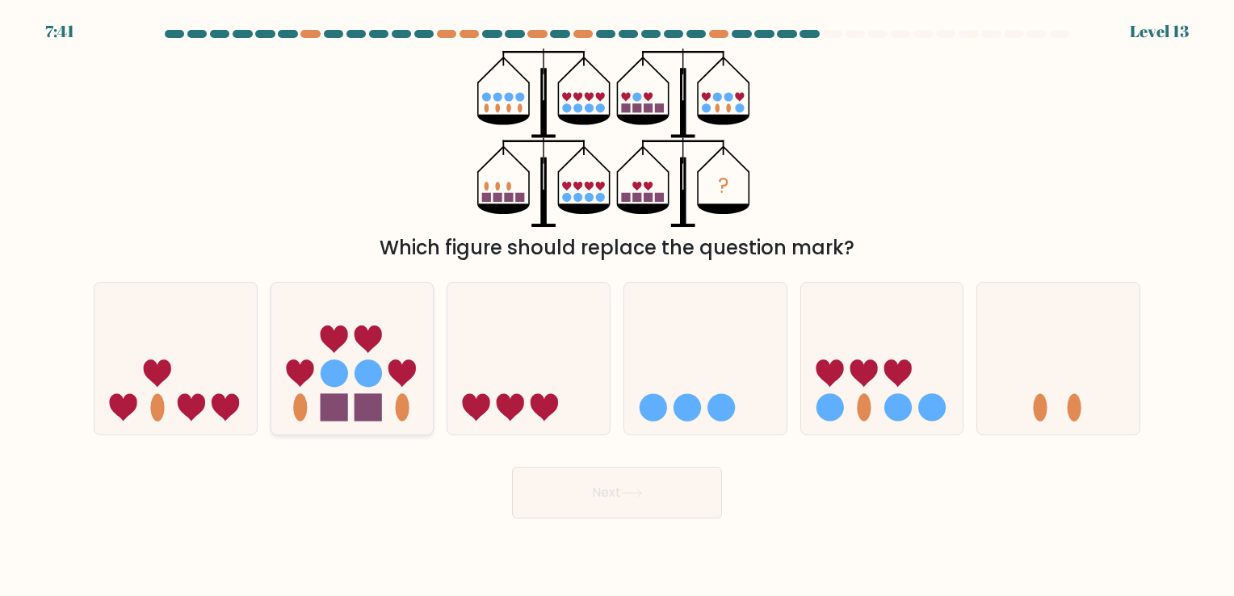
click at [342, 354] on icon at bounding box center [352, 358] width 162 height 134
click at [617, 306] on input "b." at bounding box center [617, 302] width 1 height 8
radio input "true"
click at [568, 488] on button "Next" at bounding box center [617, 493] width 210 height 52
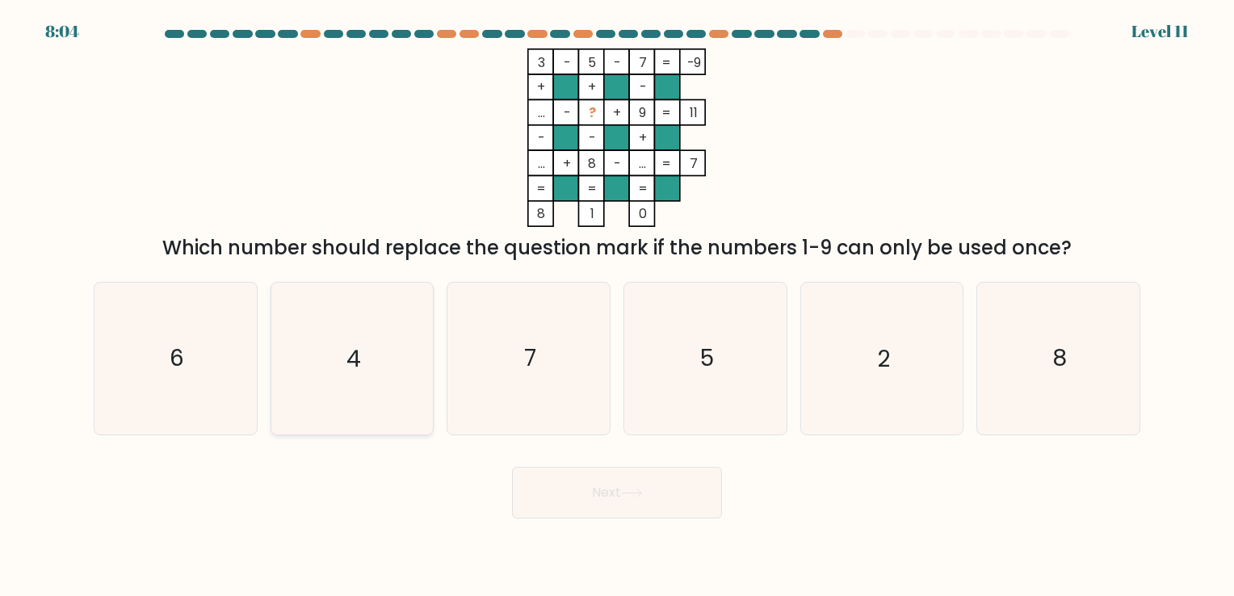
click at [426, 358] on icon "4" at bounding box center [351, 358] width 151 height 151
click at [617, 306] on input "b. 4" at bounding box center [617, 302] width 1 height 8
radio input "true"
click at [594, 480] on button "Next" at bounding box center [617, 493] width 210 height 52
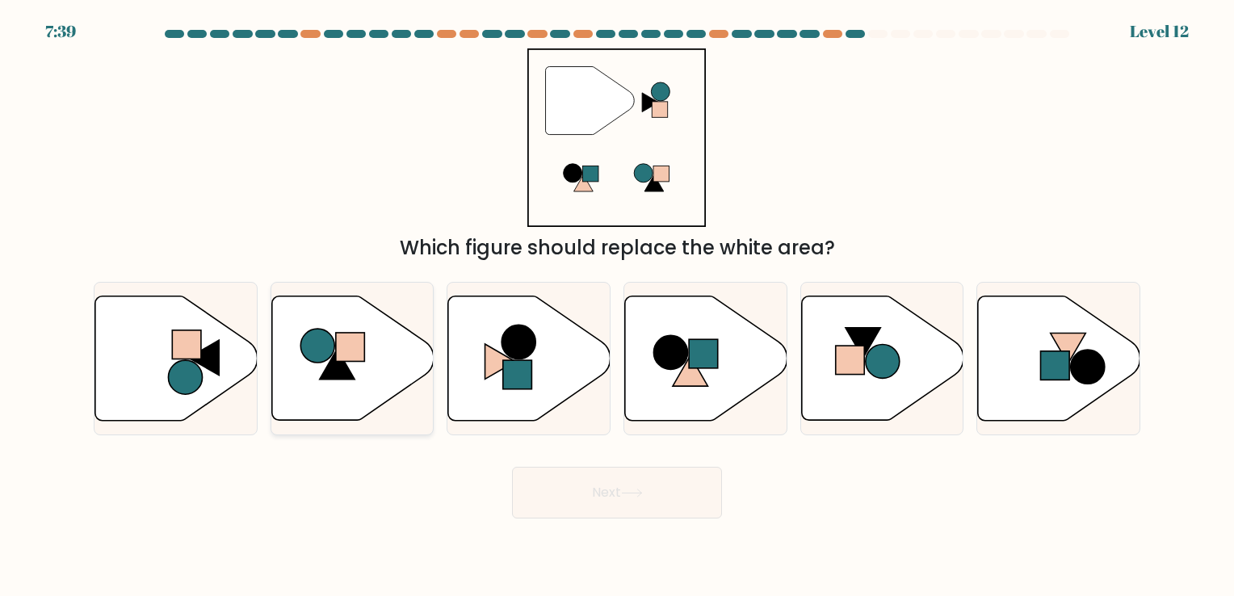
click at [350, 386] on icon at bounding box center [352, 358] width 162 height 124
click at [617, 306] on input "b." at bounding box center [617, 302] width 1 height 8
radio input "true"
click at [572, 474] on button "Next" at bounding box center [617, 493] width 210 height 52
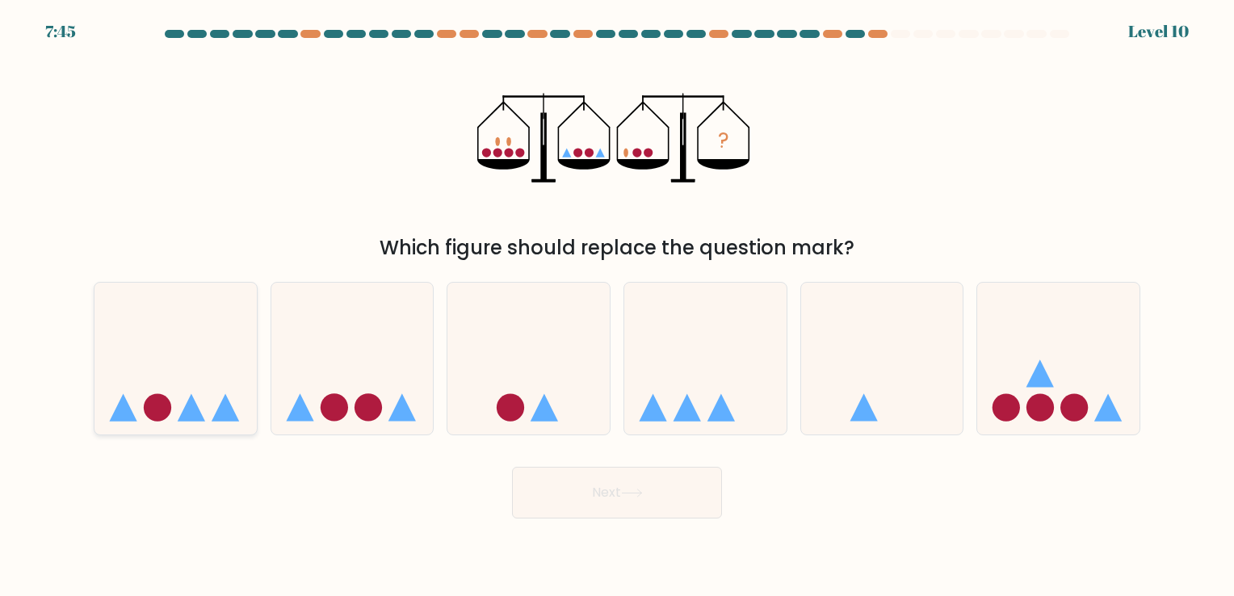
click at [219, 372] on icon at bounding box center [175, 358] width 162 height 134
click at [617, 306] on input "a." at bounding box center [617, 302] width 1 height 8
radio input "true"
click at [554, 399] on icon at bounding box center [528, 358] width 162 height 134
click at [617, 306] on input "c." at bounding box center [617, 302] width 1 height 8
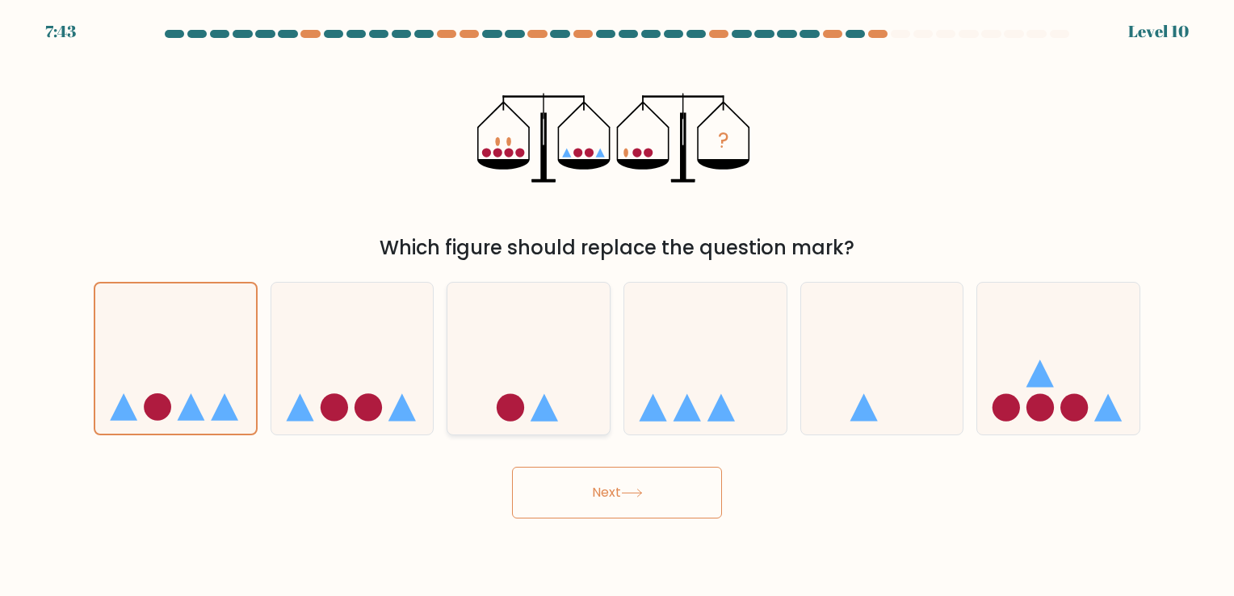
radio input "true"
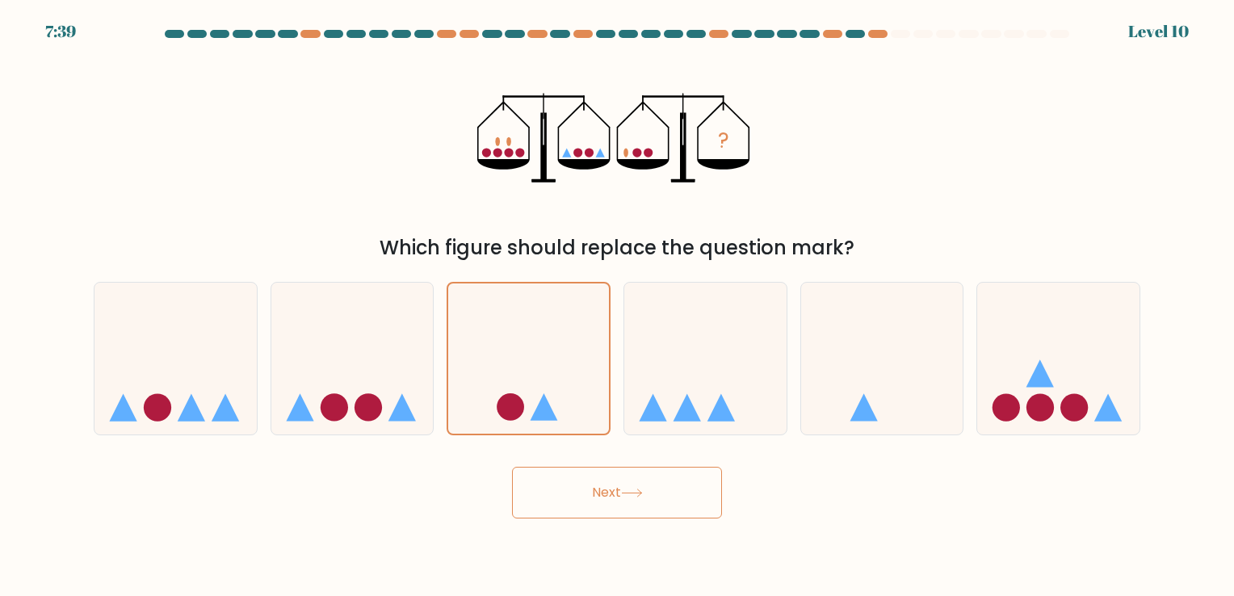
click at [603, 479] on button "Next" at bounding box center [617, 493] width 210 height 52
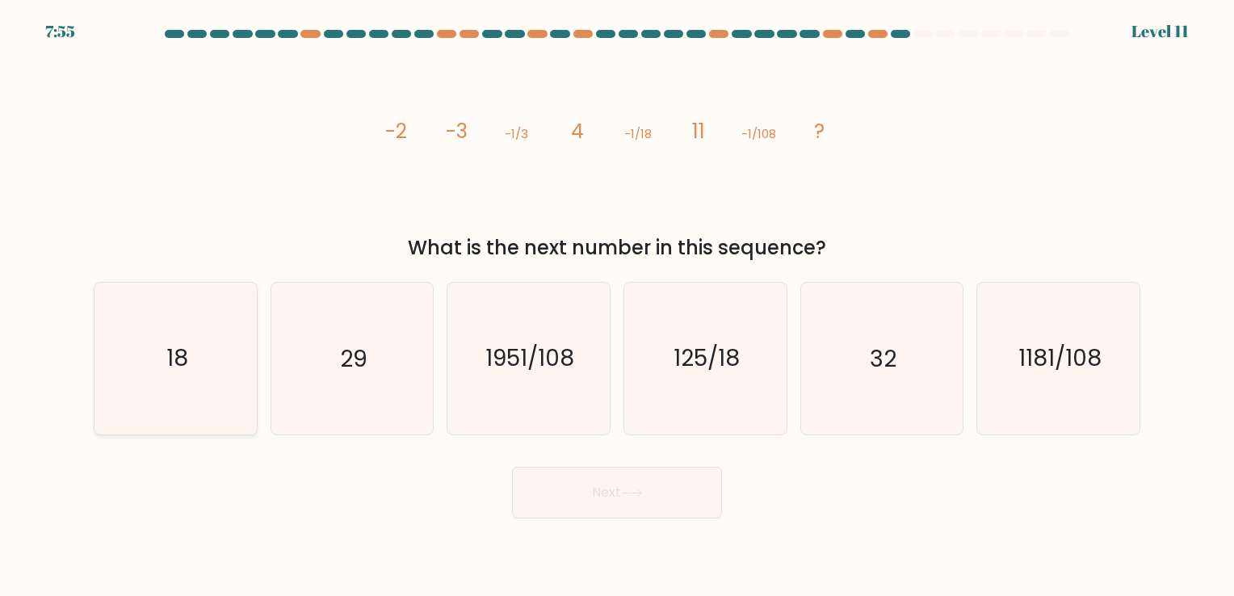
click at [223, 351] on icon "18" at bounding box center [175, 358] width 151 height 151
click at [617, 306] on input "a. 18" at bounding box center [617, 302] width 1 height 8
radio input "true"
click at [610, 489] on button "Next" at bounding box center [617, 493] width 210 height 52
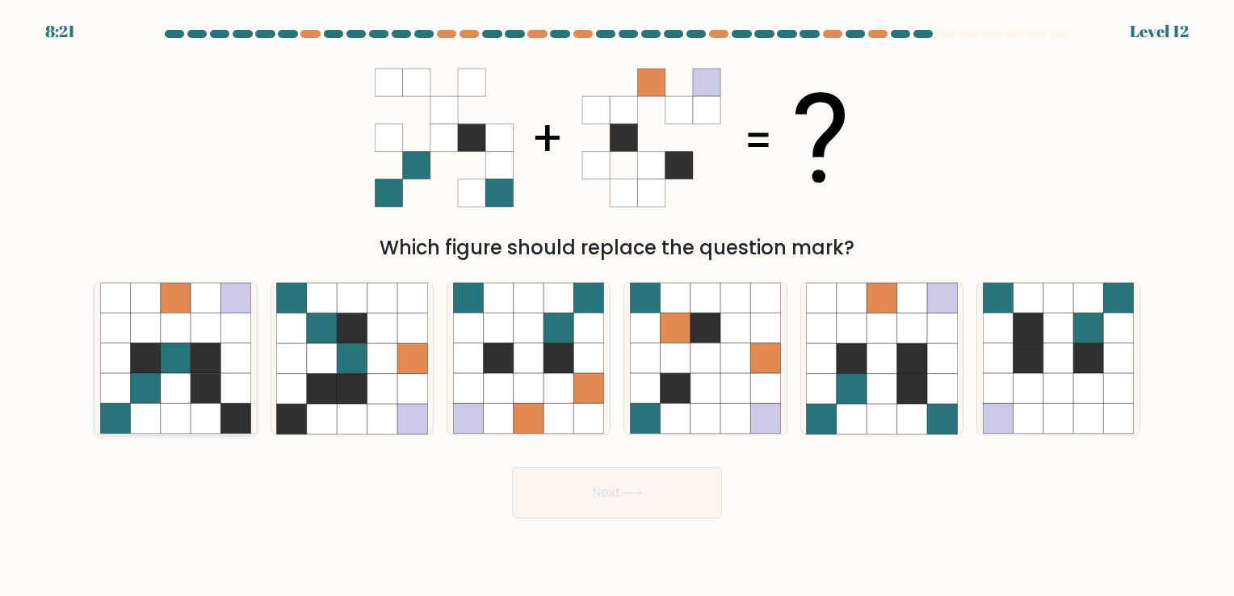
click at [220, 338] on icon at bounding box center [206, 328] width 30 height 30
click at [617, 306] on input "a." at bounding box center [617, 302] width 1 height 8
radio input "true"
click at [872, 388] on icon at bounding box center [881, 389] width 30 height 30
click at [618, 306] on input "e." at bounding box center [617, 302] width 1 height 8
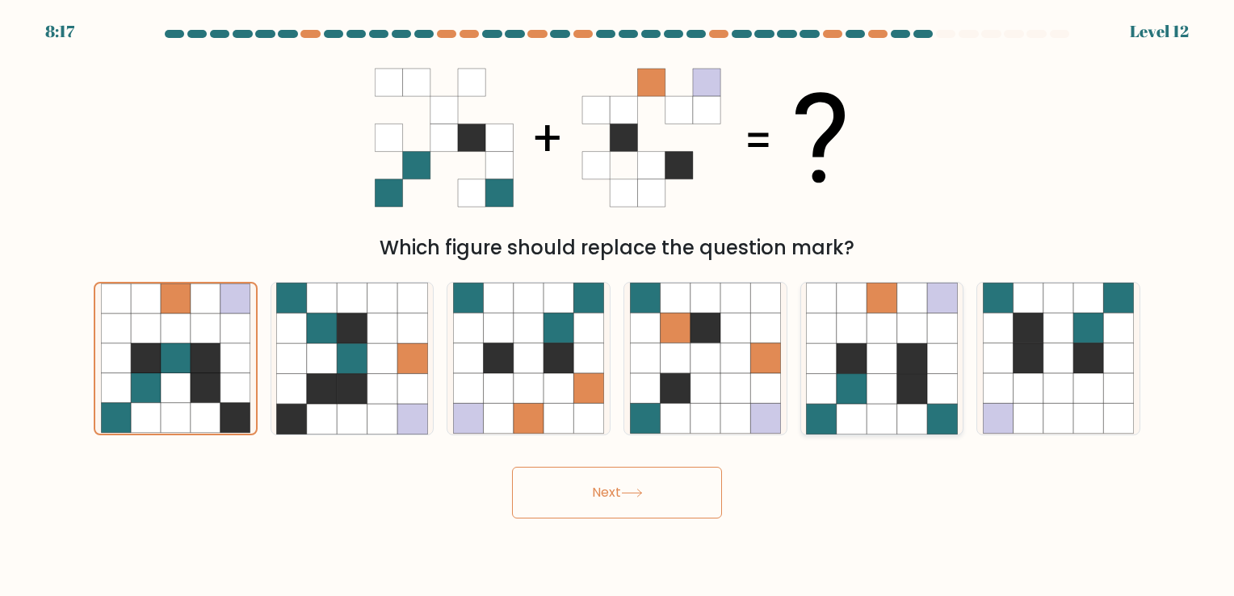
radio input "true"
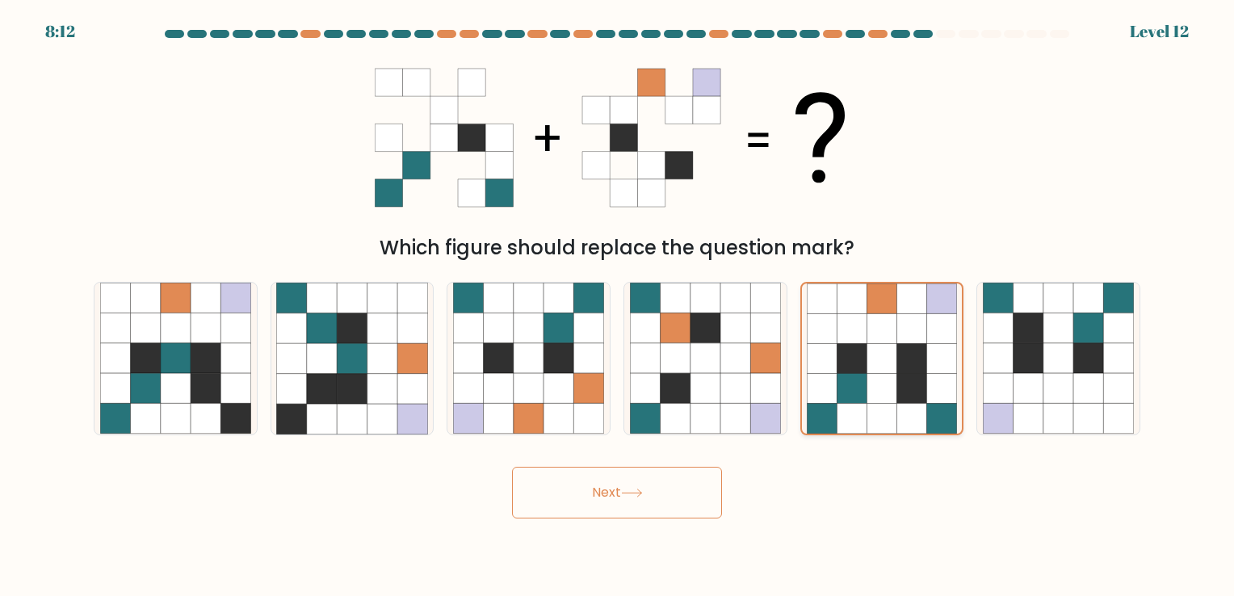
click at [872, 388] on icon at bounding box center [881, 389] width 30 height 30
click at [618, 306] on input "e." at bounding box center [617, 302] width 1 height 8
click at [872, 388] on icon at bounding box center [881, 389] width 30 height 30
click at [618, 306] on input "e." at bounding box center [617, 302] width 1 height 8
click at [563, 499] on button "Next" at bounding box center [617, 493] width 210 height 52
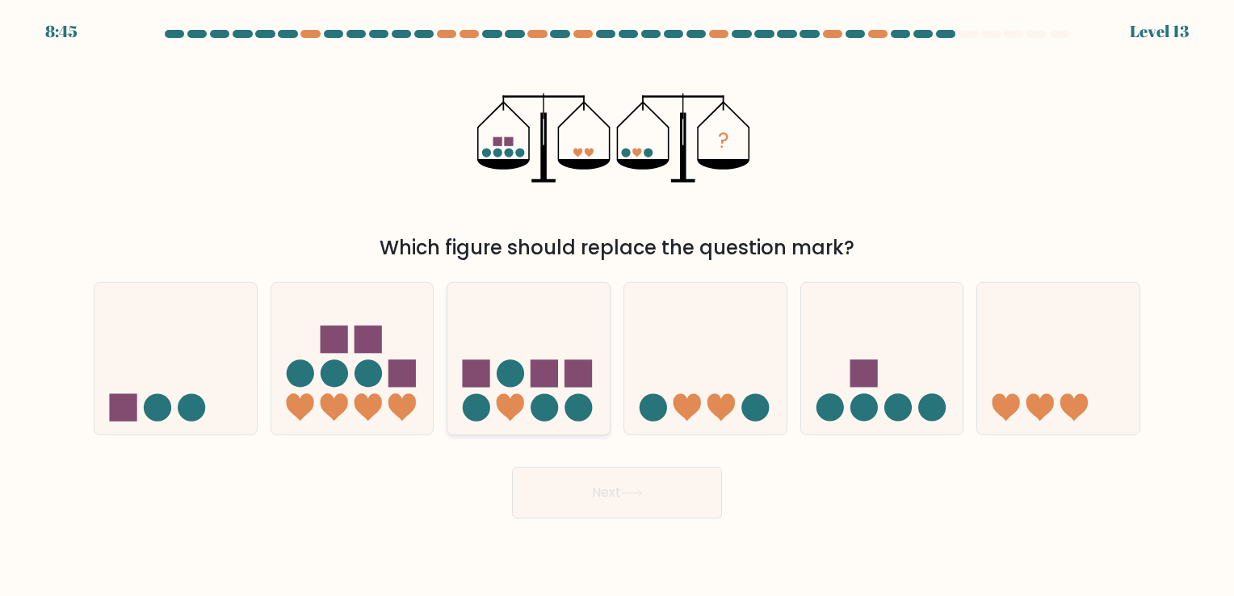
click at [573, 386] on rect at bounding box center [578, 372] width 27 height 27
click at [617, 306] on input "c." at bounding box center [617, 302] width 1 height 8
radio input "true"
click at [885, 424] on icon at bounding box center [882, 358] width 162 height 134
click at [618, 306] on input "e." at bounding box center [617, 302] width 1 height 8
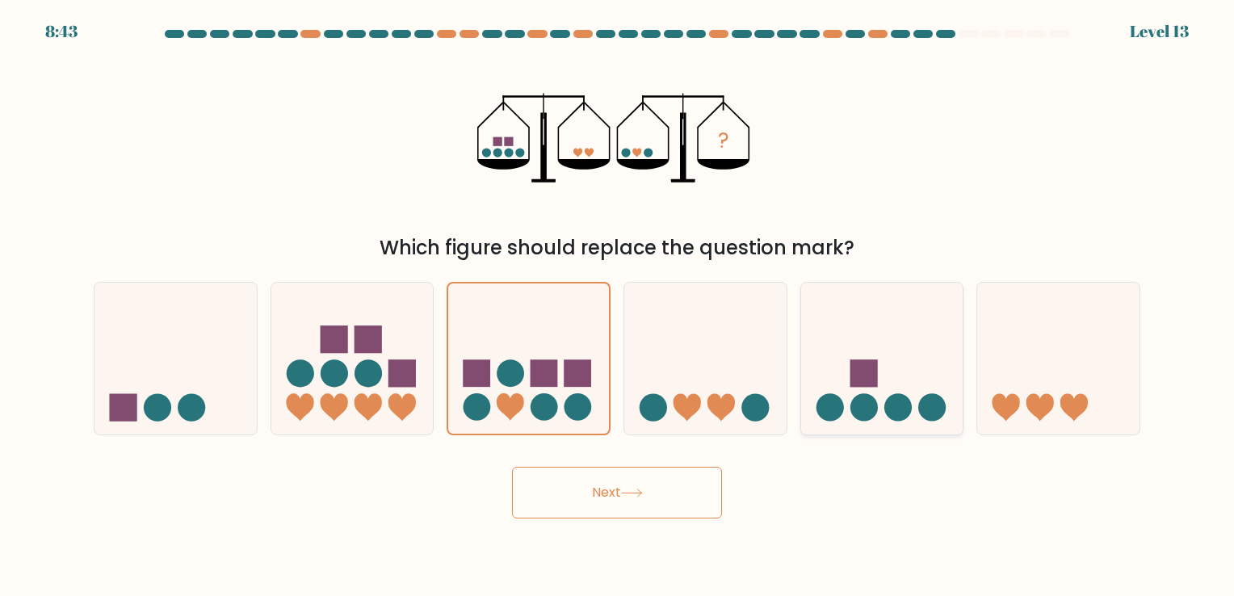
radio input "true"
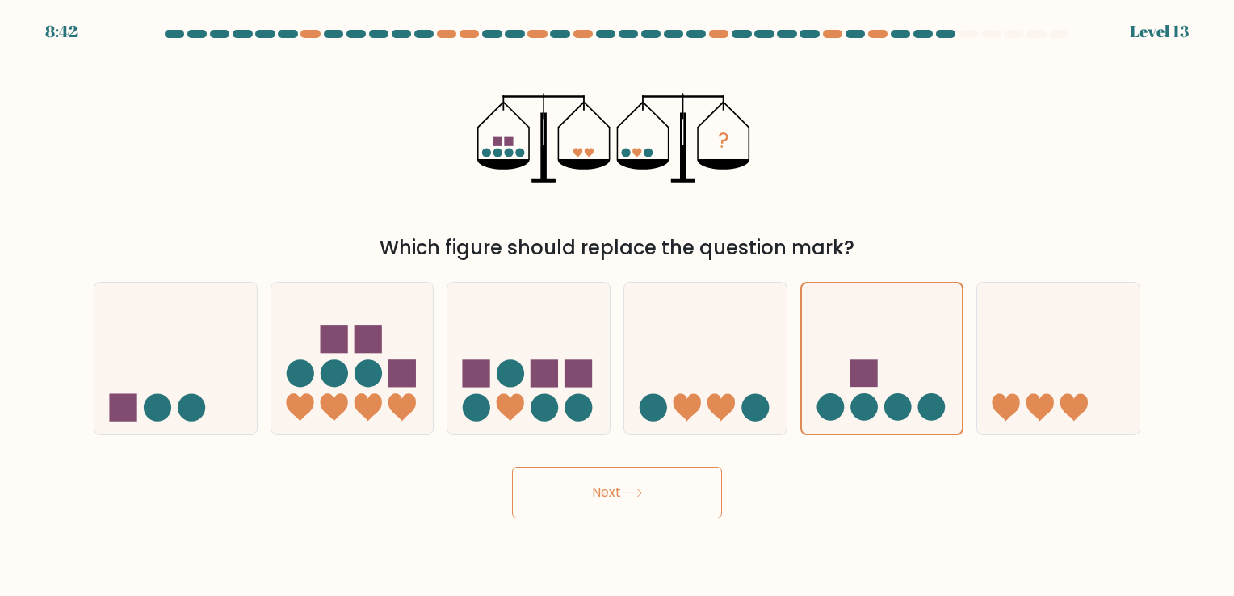
click at [643, 492] on icon at bounding box center [632, 493] width 22 height 9
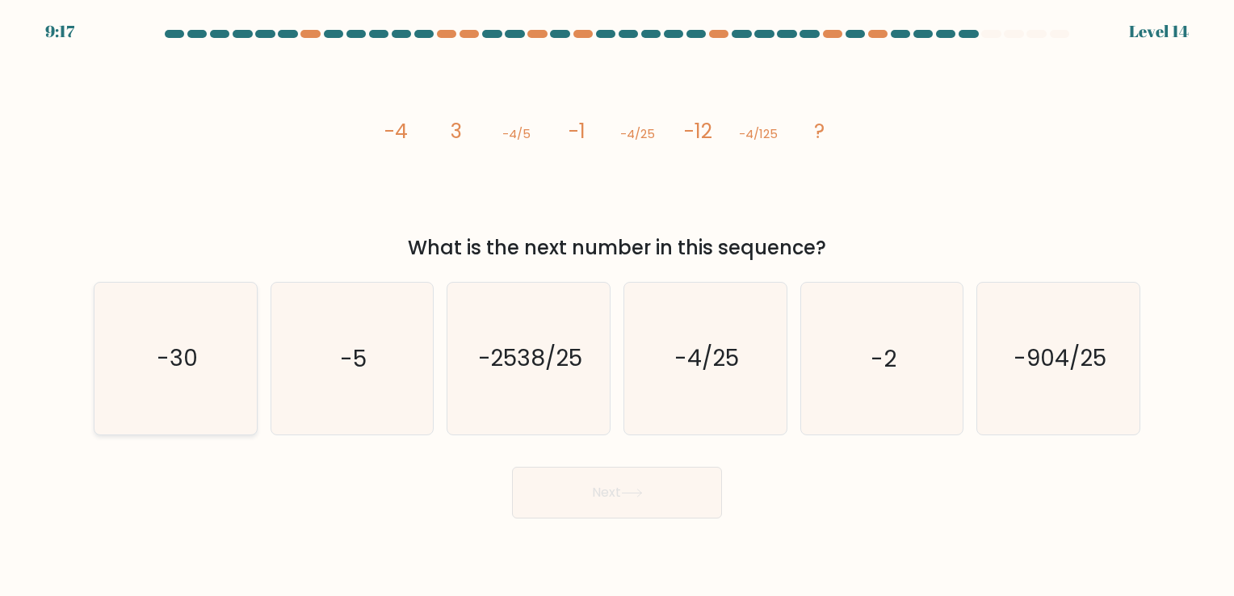
click at [191, 367] on text "-30" at bounding box center [177, 358] width 41 height 31
click at [617, 306] on input "a. -30" at bounding box center [617, 302] width 1 height 8
radio input "true"
click at [579, 493] on button "Next" at bounding box center [617, 493] width 210 height 52
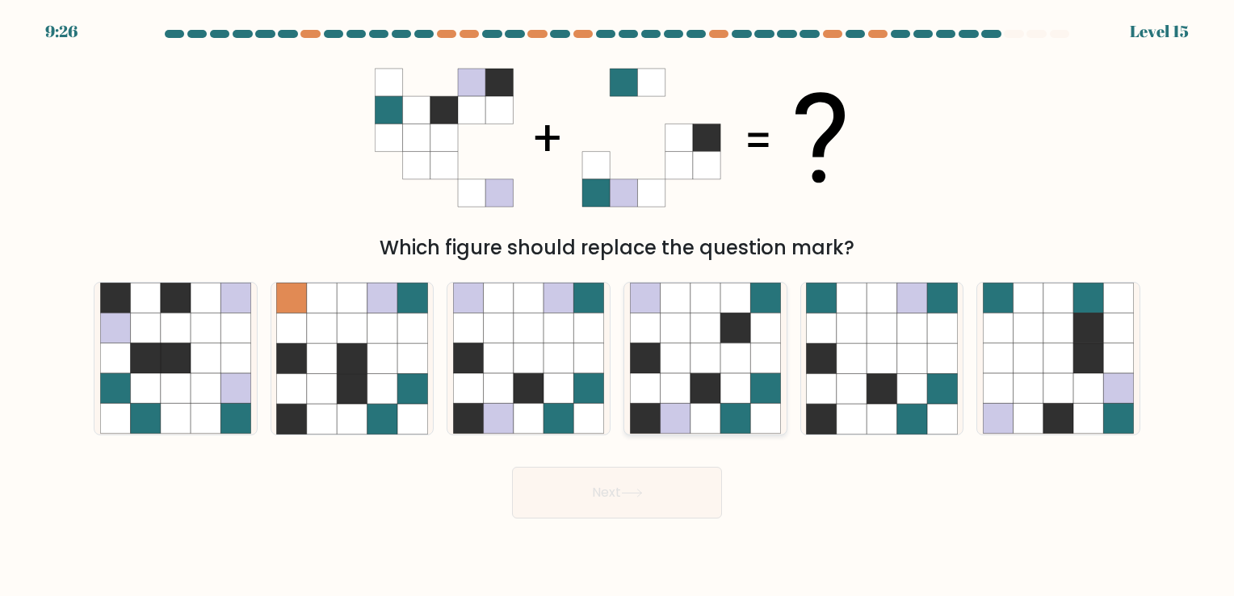
click at [778, 384] on icon at bounding box center [765, 389] width 30 height 30
click at [618, 306] on input "d." at bounding box center [617, 302] width 1 height 8
radio input "true"
click at [564, 474] on button "Next" at bounding box center [617, 493] width 210 height 52
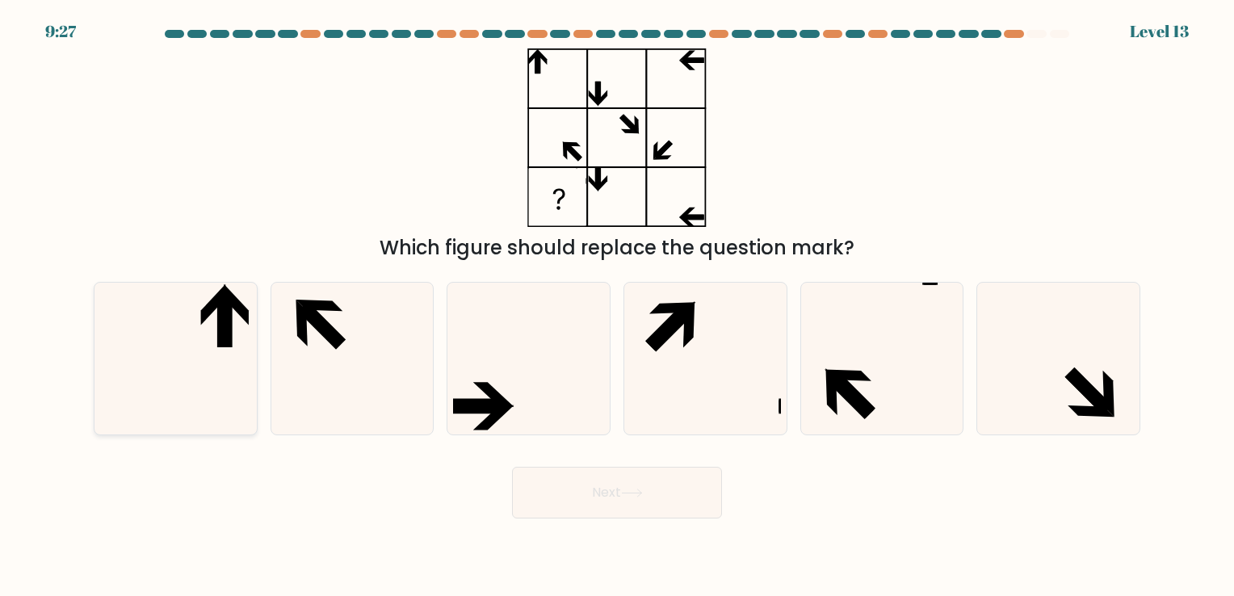
click at [205, 315] on icon at bounding box center [213, 304] width 25 height 41
click at [617, 306] on input "a." at bounding box center [617, 302] width 1 height 8
radio input "true"
click at [625, 491] on icon at bounding box center [632, 493] width 22 height 9
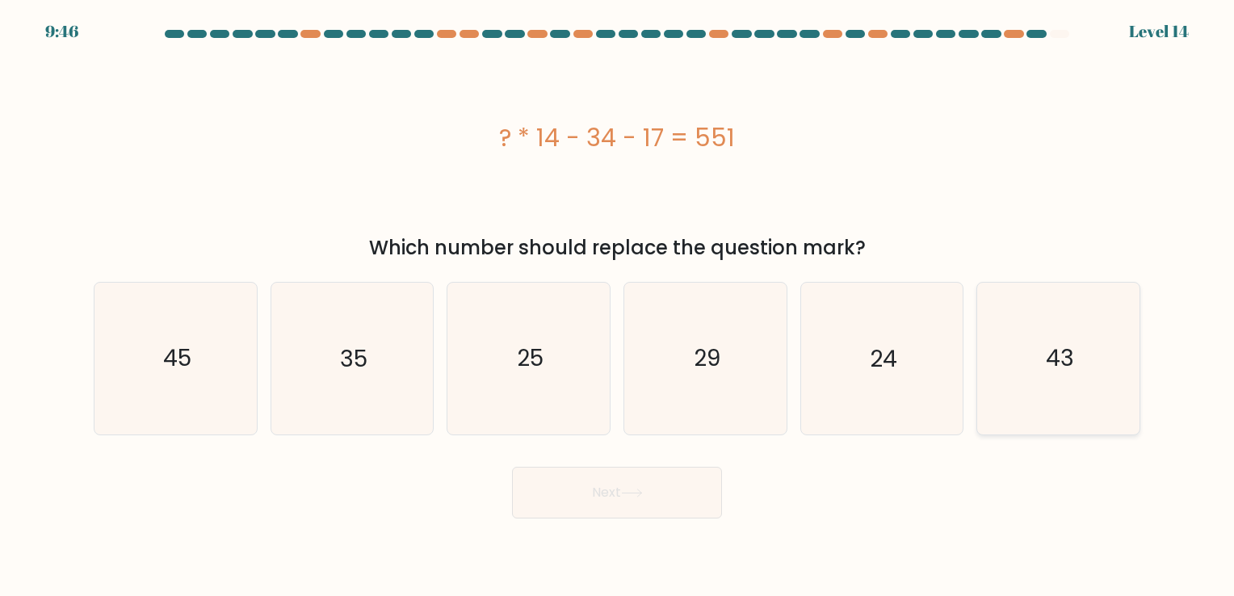
click at [1053, 339] on icon "43" at bounding box center [1058, 358] width 151 height 151
click at [618, 306] on input "f. 43" at bounding box center [617, 302] width 1 height 8
radio input "true"
click at [675, 480] on button "Next" at bounding box center [617, 493] width 210 height 52
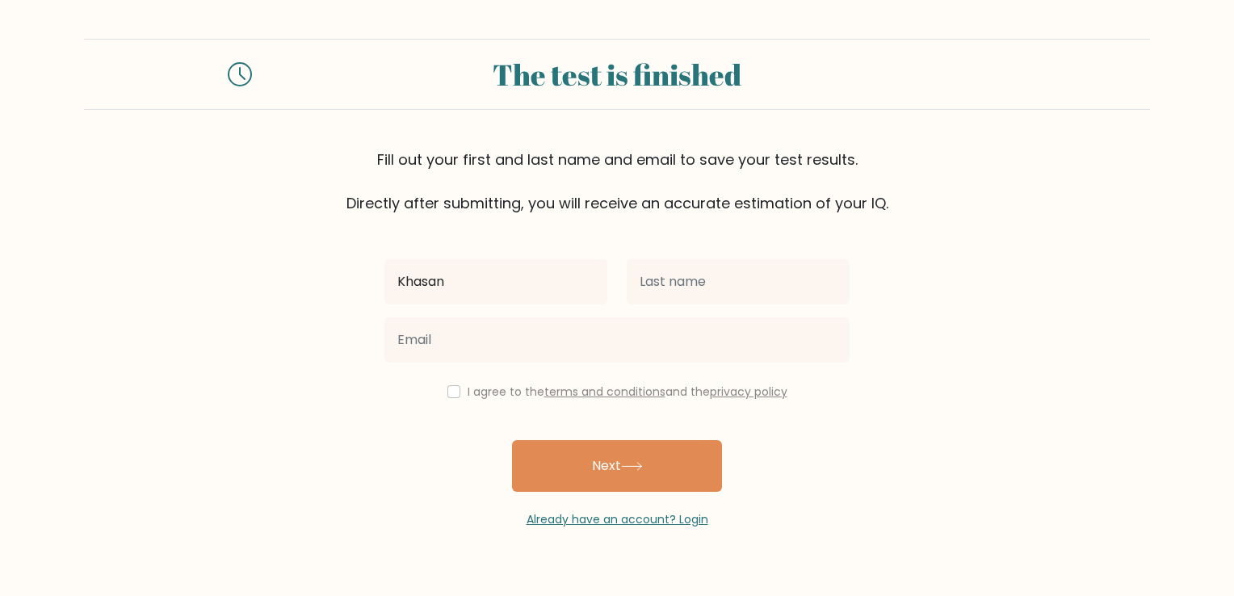
type input "Khasan"
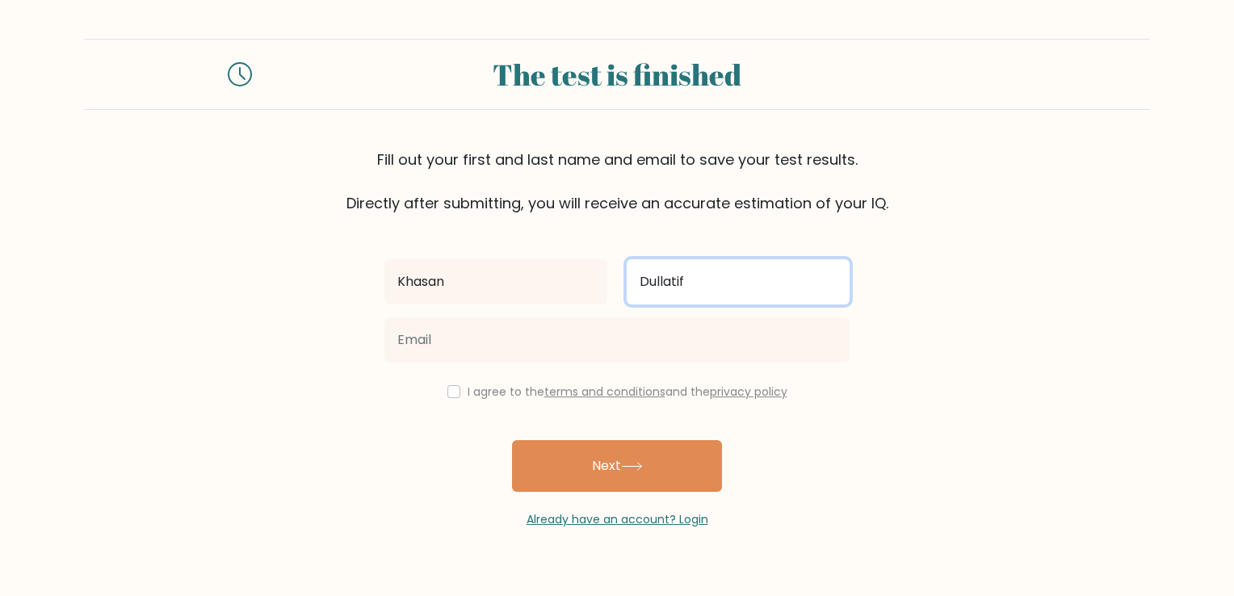
type input "Dullatif"
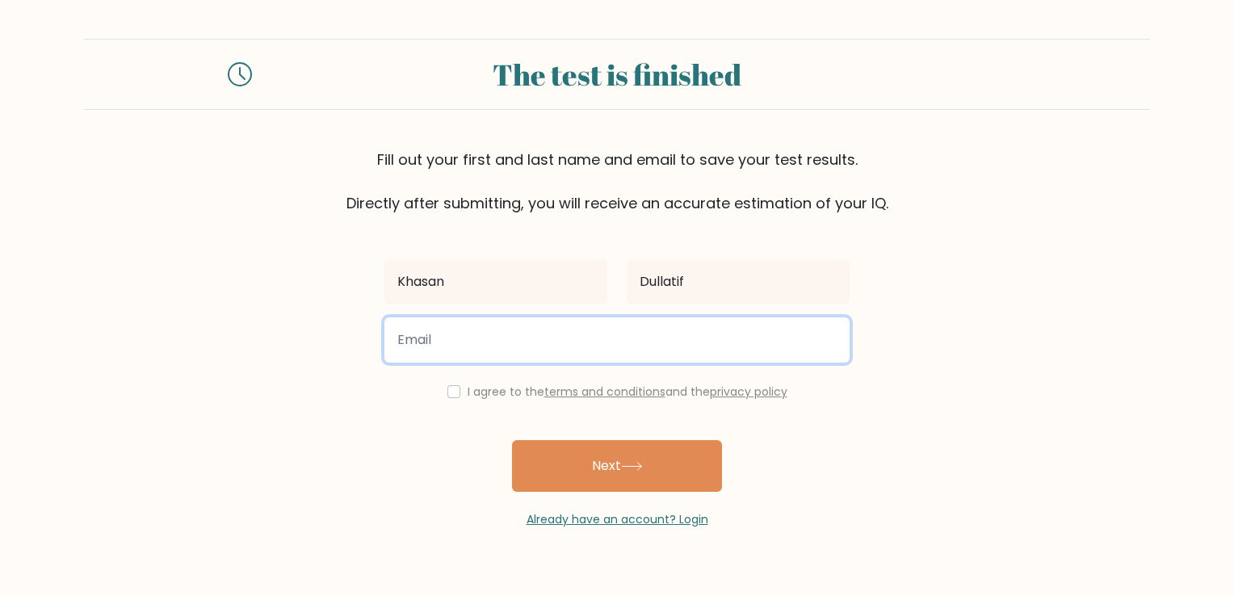
click at [683, 340] on input "email" at bounding box center [616, 339] width 465 height 45
type input "khasanlatif@gmail.com"
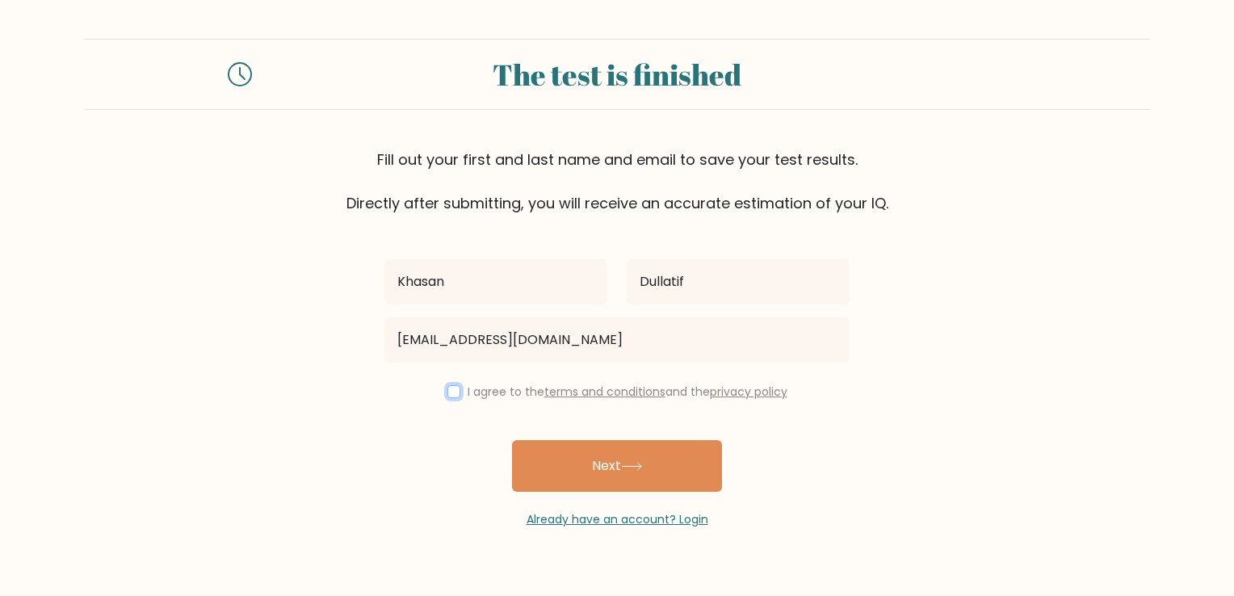
click at [447, 392] on input "checkbox" at bounding box center [453, 391] width 13 height 13
checkbox input "true"
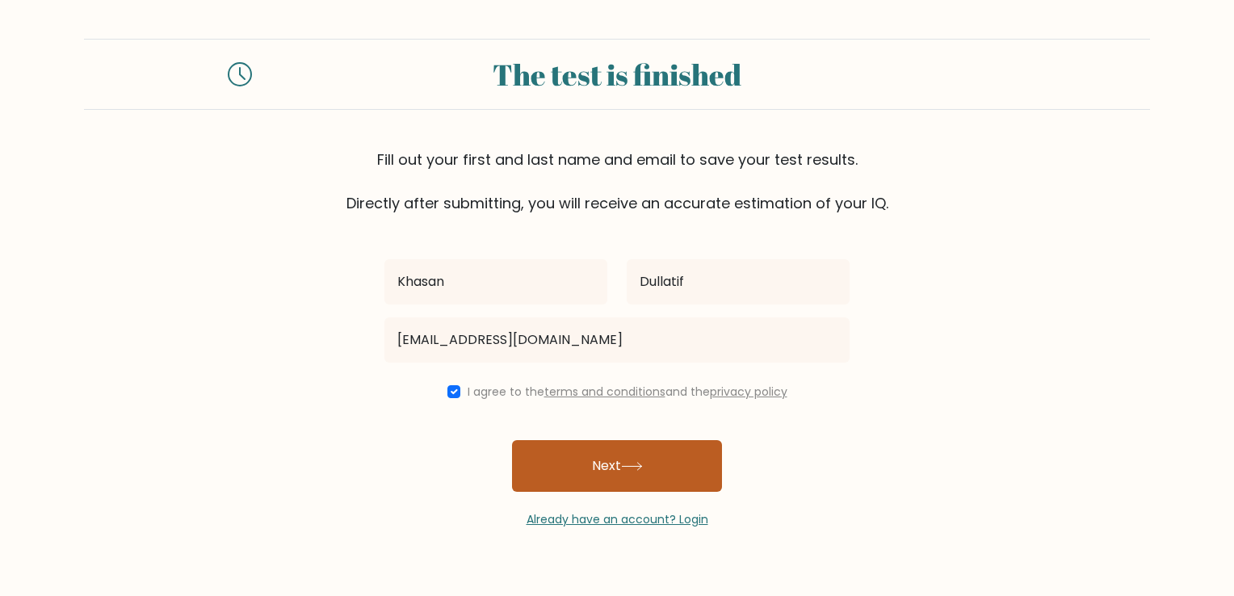
click at [581, 477] on button "Next" at bounding box center [617, 466] width 210 height 52
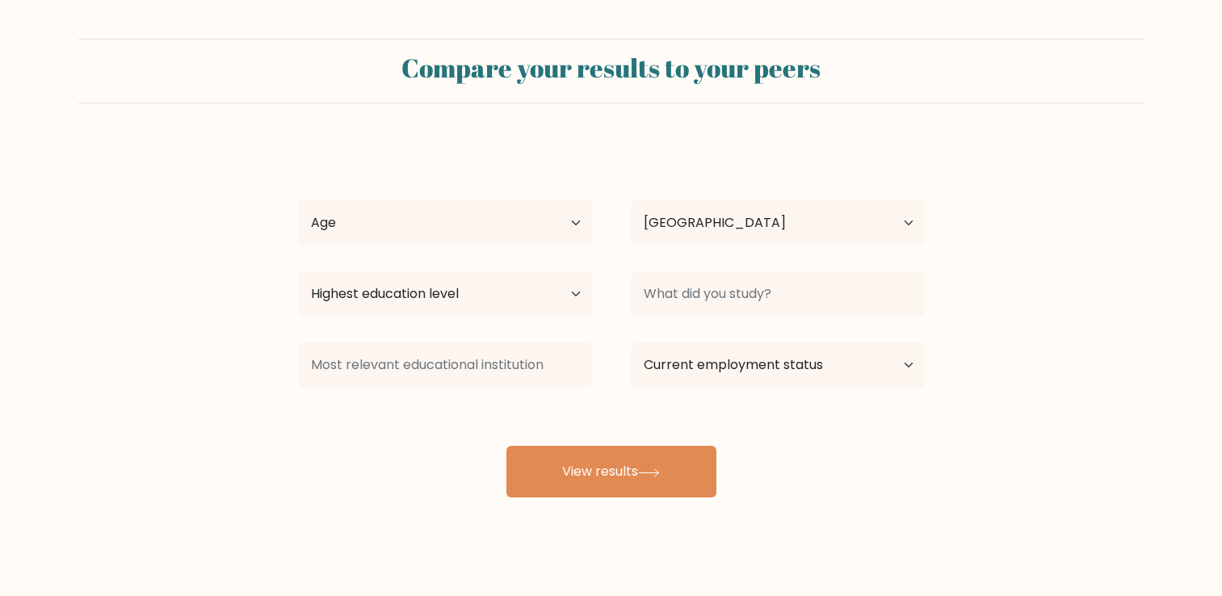
select select "ID"
click at [536, 220] on select "Age Under [DEMOGRAPHIC_DATA] [DEMOGRAPHIC_DATA] [DEMOGRAPHIC_DATA] [DEMOGRAPHIC…" at bounding box center [445, 222] width 294 height 45
select select "25_34"
click at [298, 200] on select "Age Under [DEMOGRAPHIC_DATA] [DEMOGRAPHIC_DATA] [DEMOGRAPHIC_DATA] [DEMOGRAPHIC…" at bounding box center [445, 222] width 294 height 45
click at [469, 300] on select "Highest education level No schooling Primary Lower Secondary Upper Secondary Oc…" at bounding box center [445, 293] width 294 height 45
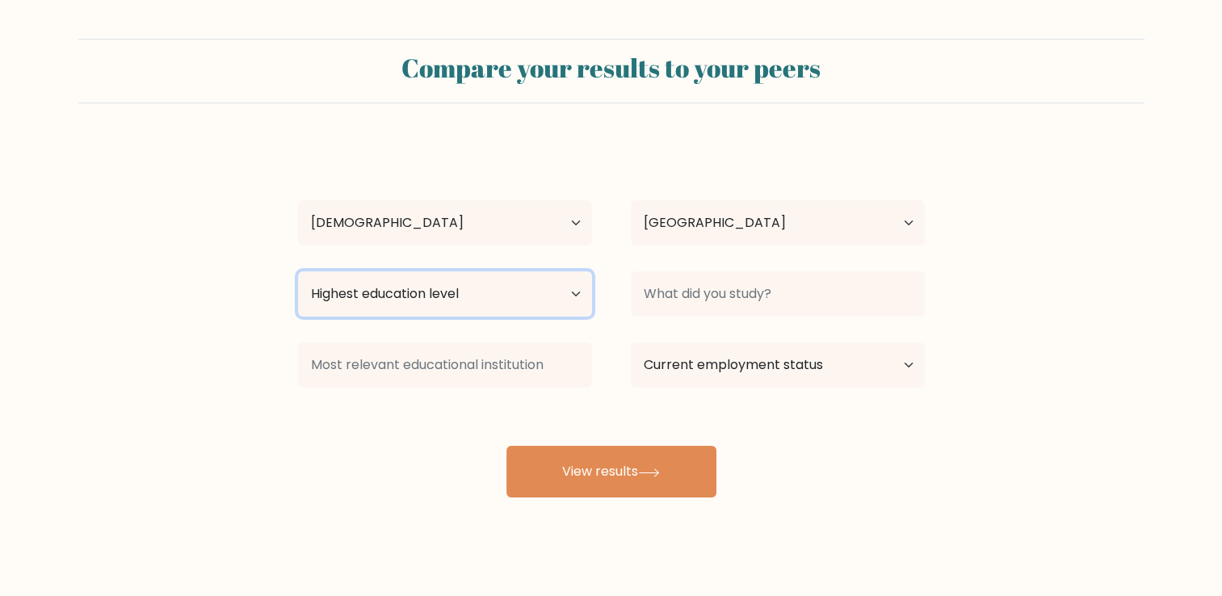
select select "bachelors_degree"
click at [298, 271] on select "Highest education level No schooling Primary Lower Secondary Upper Secondary Oc…" at bounding box center [445, 293] width 294 height 45
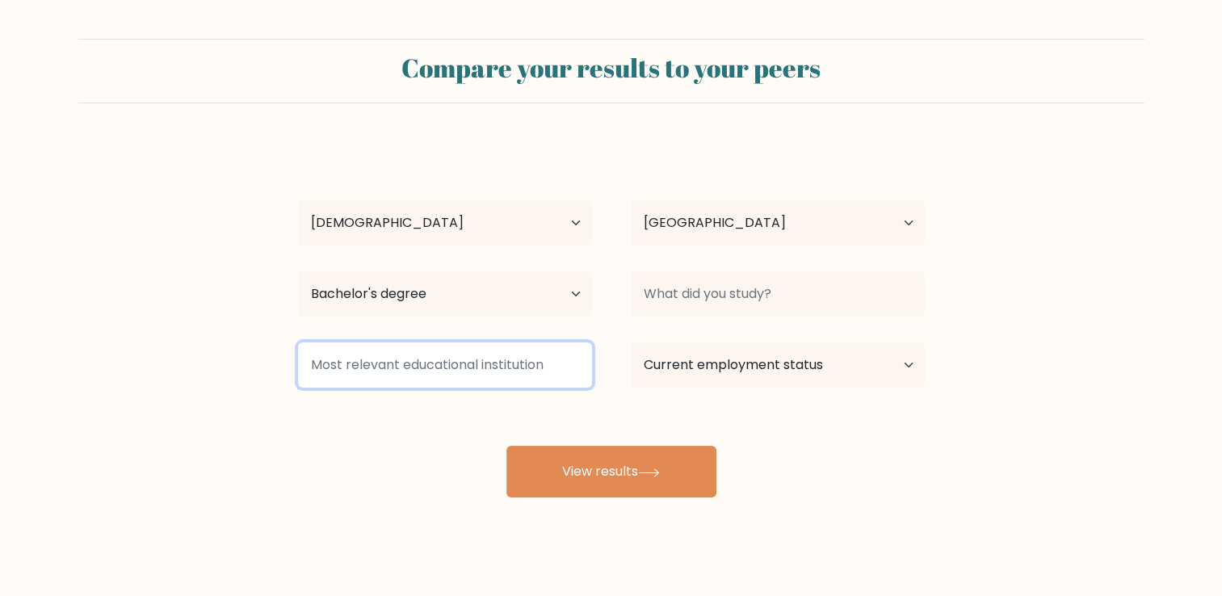
click at [505, 357] on input at bounding box center [445, 364] width 294 height 45
type input "M"
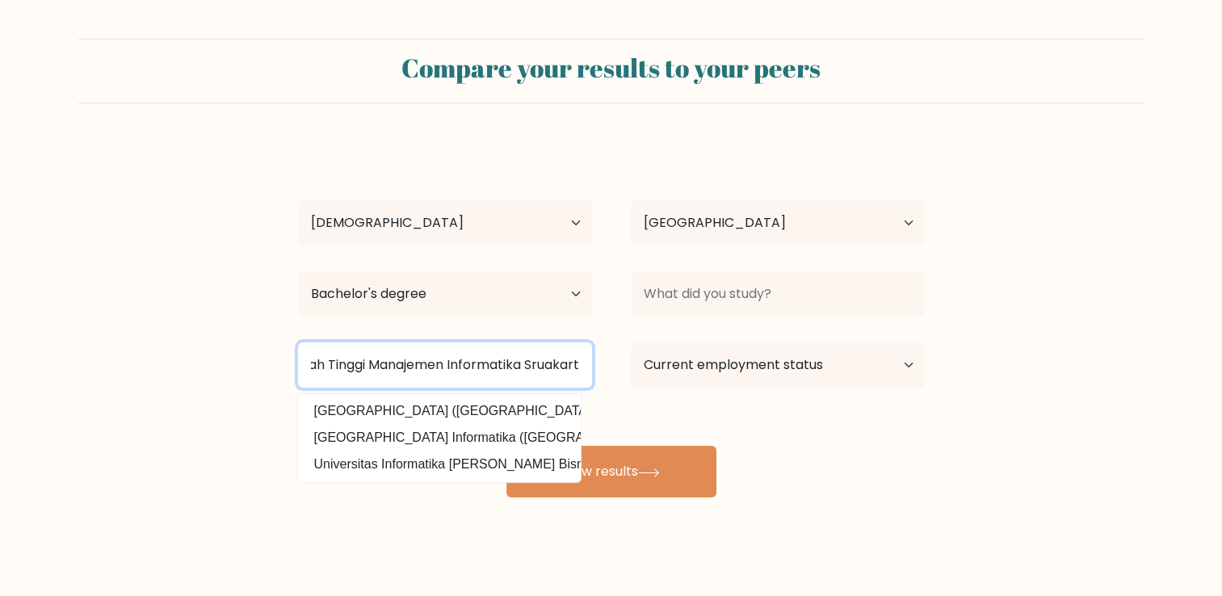
scroll to position [0, 50]
type input "Sekolah Tinggi Manajemen Informatika Sruakarta"
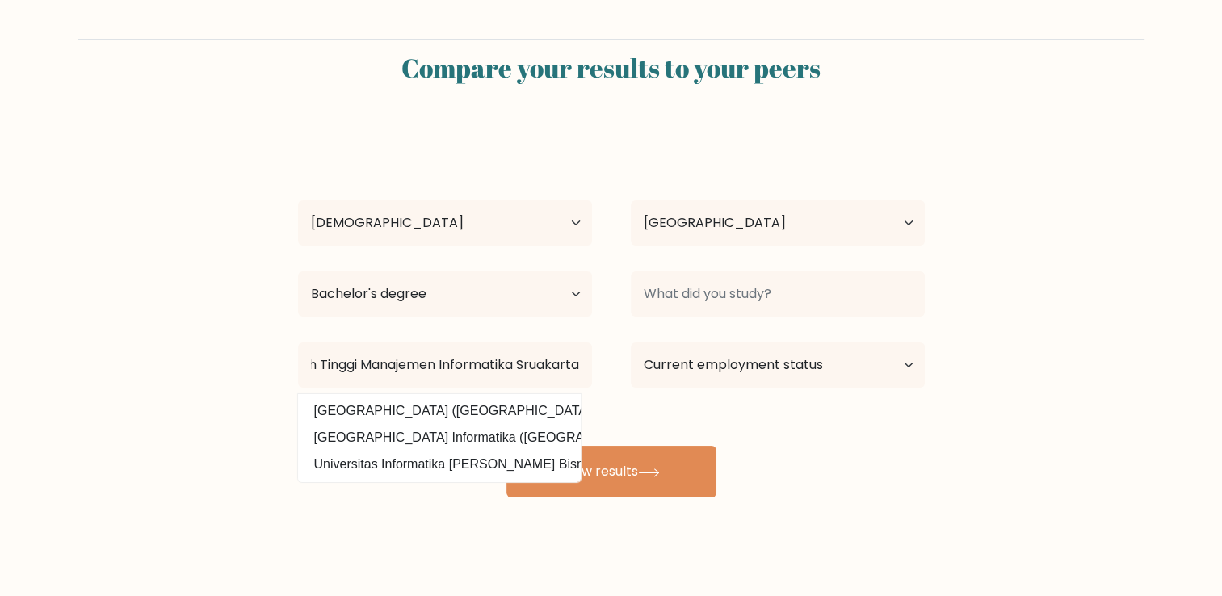
scroll to position [0, 0]
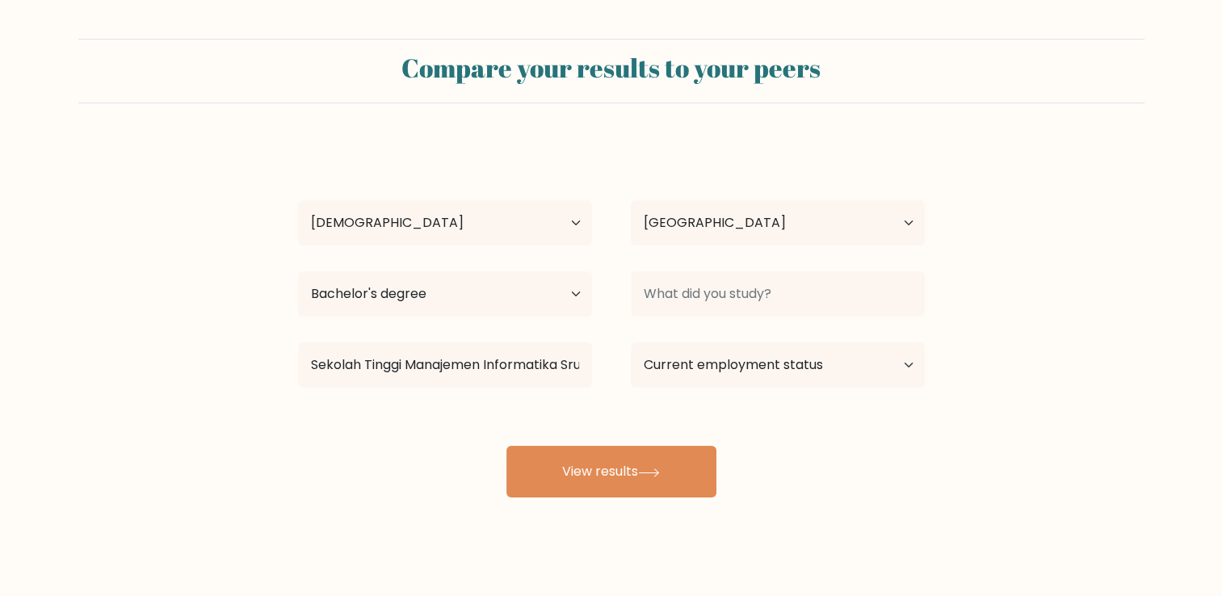
click at [606, 408] on div "Khasan Dullatif Age Under [DEMOGRAPHIC_DATA] [DEMOGRAPHIC_DATA] [DEMOGRAPHIC_DA…" at bounding box center [611, 319] width 646 height 355
click at [732, 233] on select "Country Afghanistan Albania Algeria American Samoa Andorra Angola Anguilla Anta…" at bounding box center [778, 222] width 294 height 45
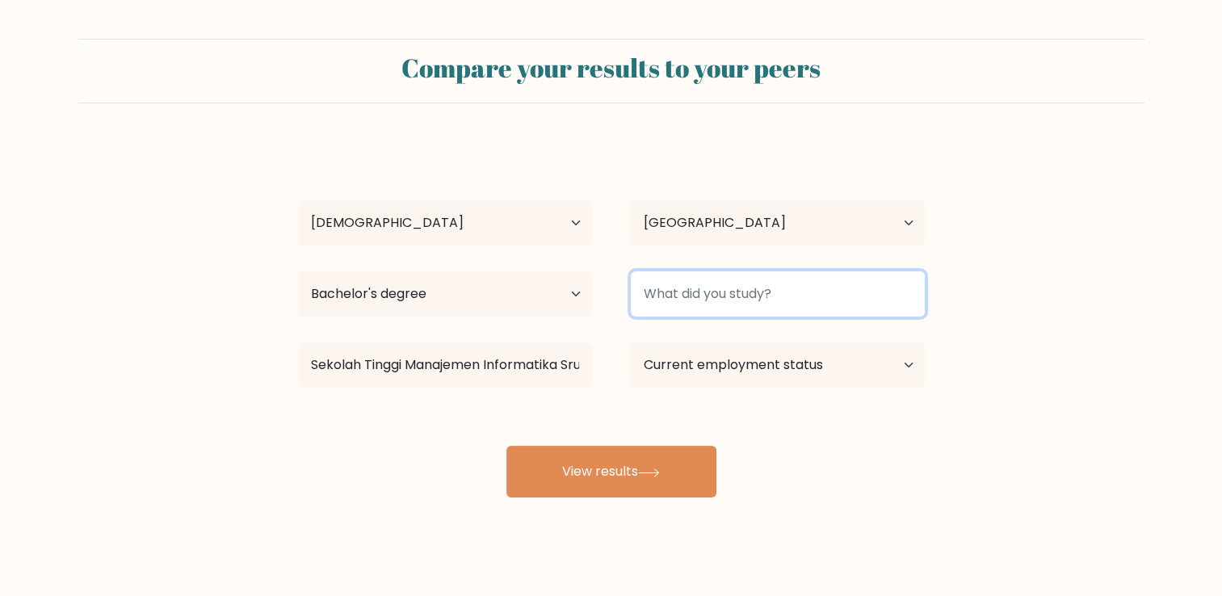
click at [720, 279] on input at bounding box center [778, 293] width 294 height 45
type input "C"
click at [506, 446] on button "View results" at bounding box center [611, 472] width 210 height 52
type input "%"
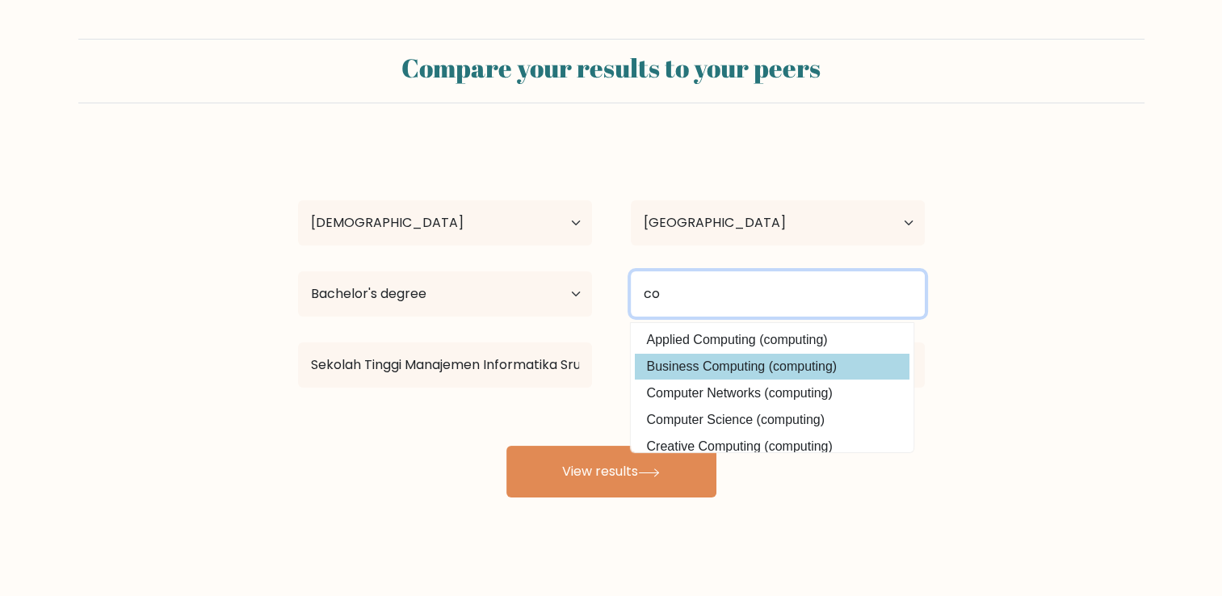
type input "co"
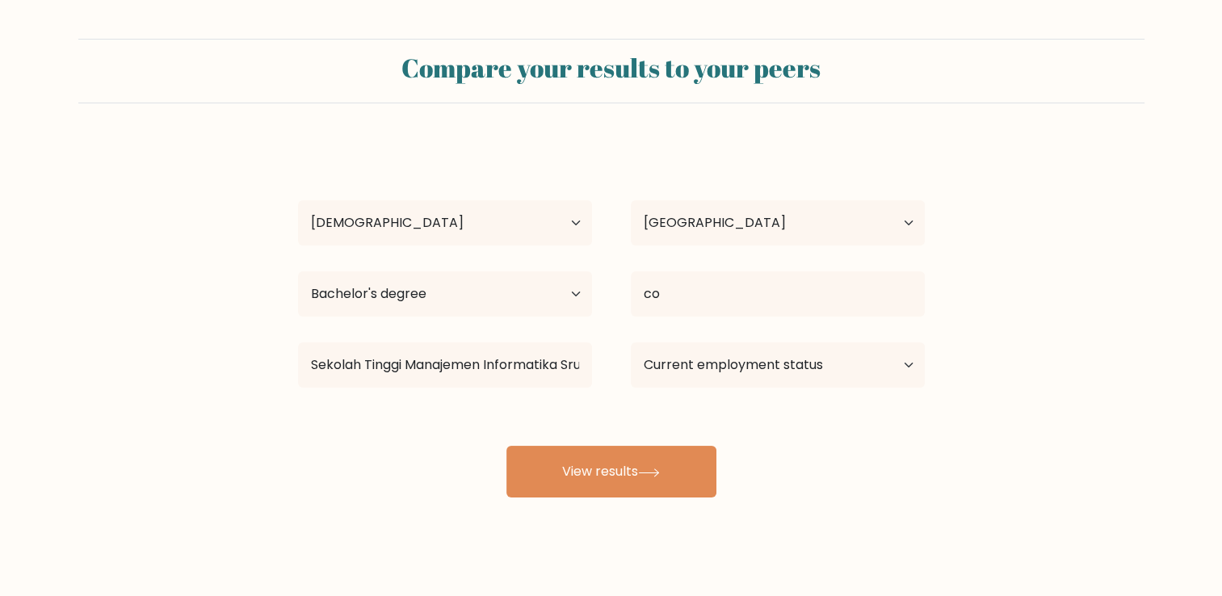
click at [752, 363] on div "Khasan Dullatif Age Under 18 years old 18-24 years old 25-34 years old 35-44 ye…" at bounding box center [611, 319] width 646 height 355
click at [708, 363] on select "Current employment status Employed Student Retired Other / prefer not to answer" at bounding box center [778, 364] width 294 height 45
select select "other"
click at [631, 342] on select "Current employment status Employed Student Retired Other / prefer not to answer" at bounding box center [778, 364] width 294 height 45
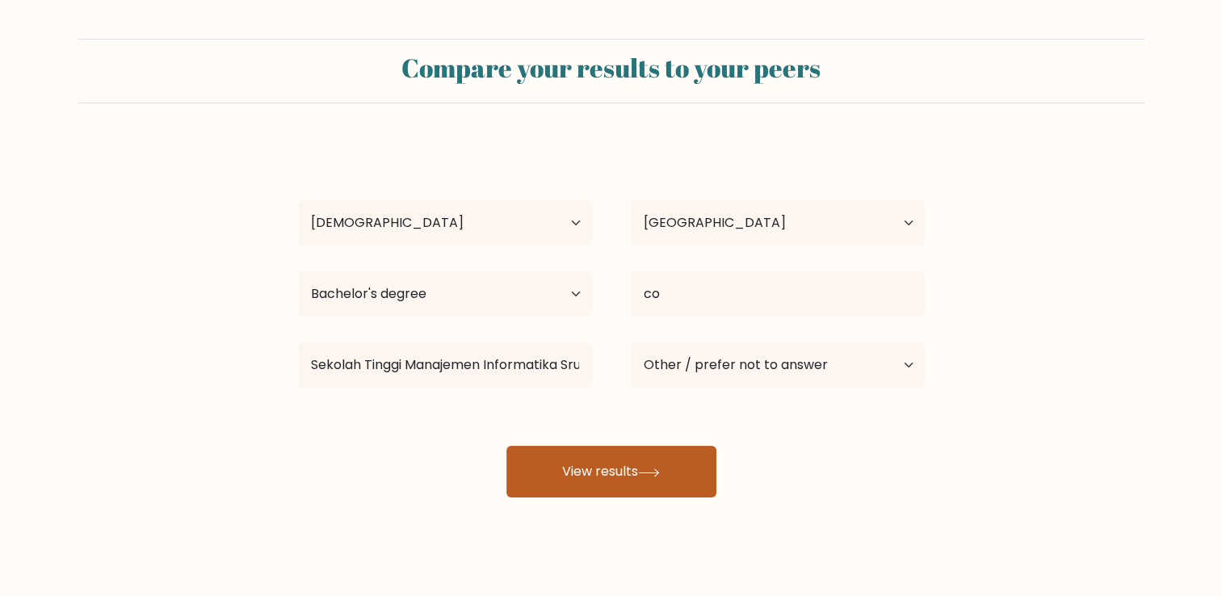
click at [649, 464] on button "View results" at bounding box center [611, 472] width 210 height 52
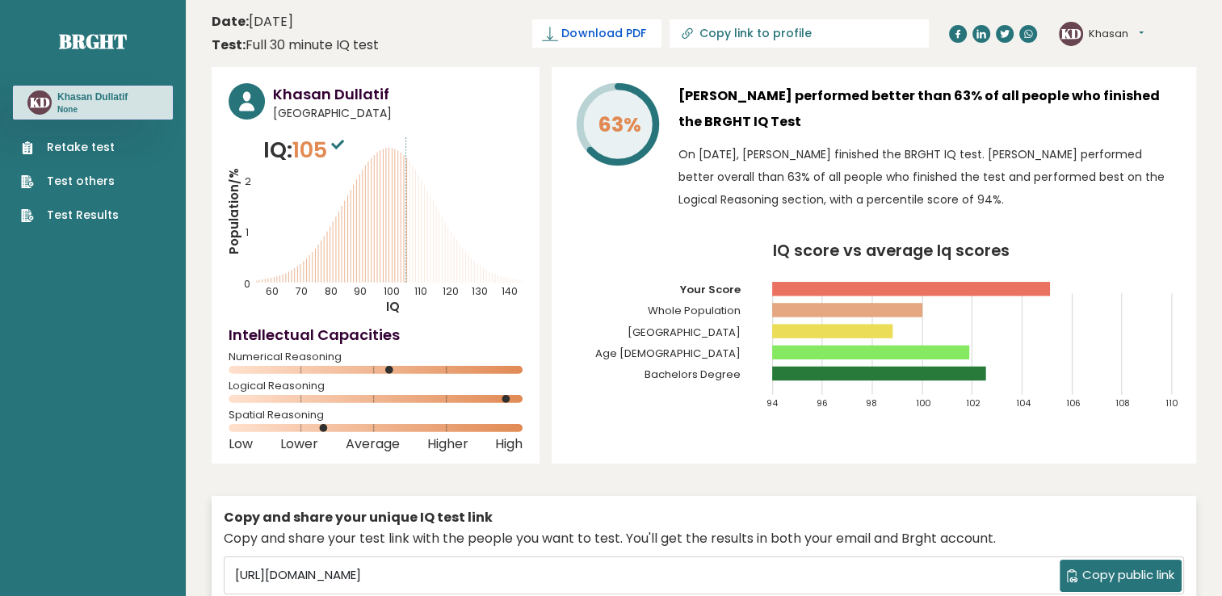
click at [661, 44] on link "Download PDF" at bounding box center [596, 33] width 129 height 28
click at [492, 40] on header "Date: [DATE] Test: Full 30 minute IQ test Download PDF Downloading... Downloadi…" at bounding box center [704, 33] width 984 height 51
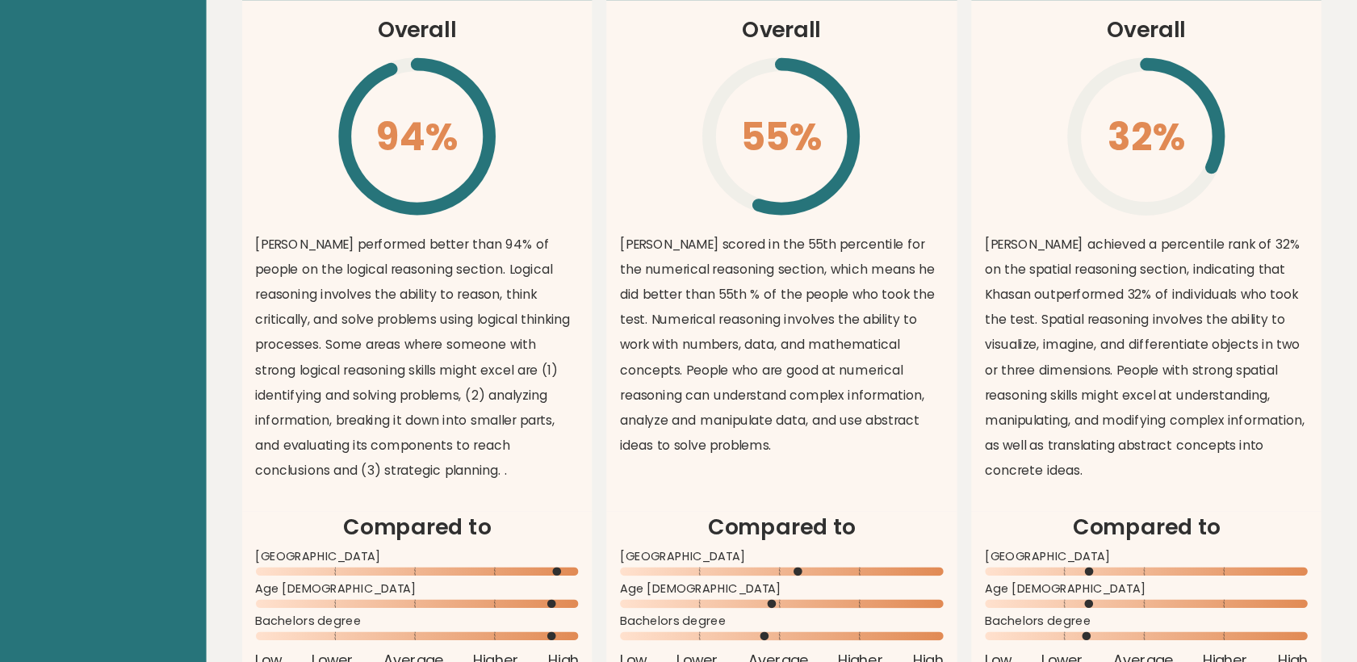
scroll to position [1243, 0]
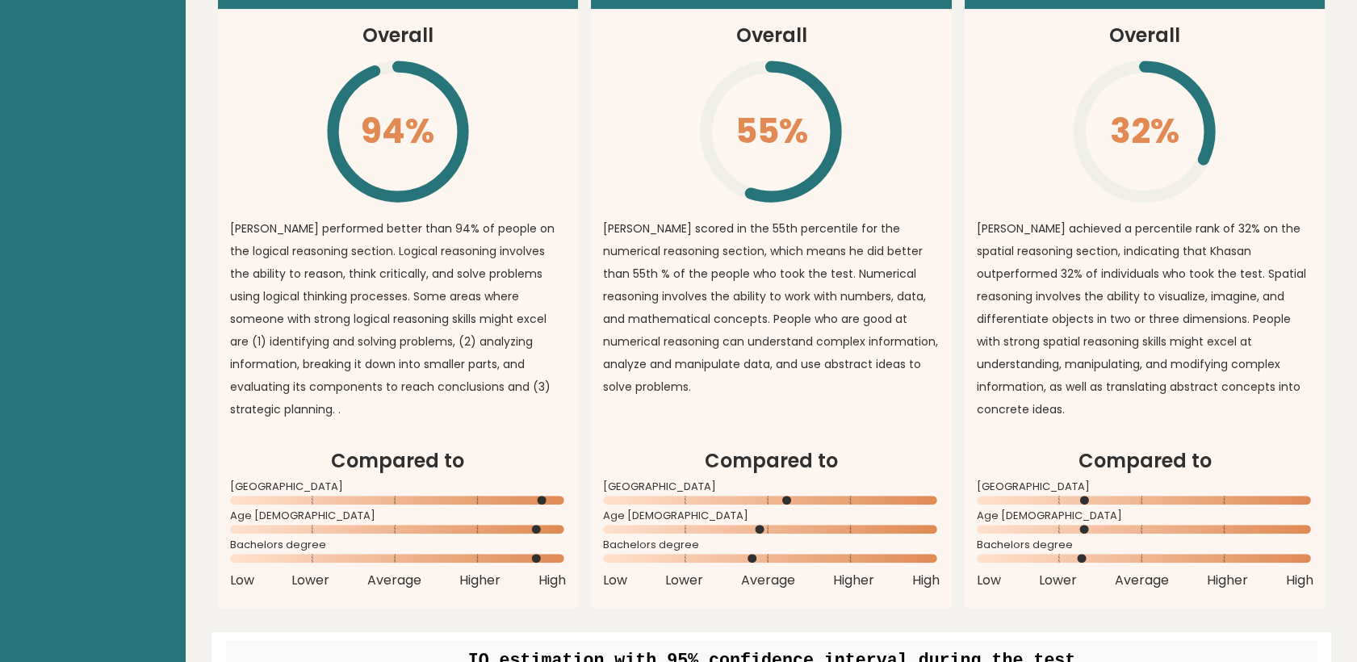
drag, startPoint x: 1187, startPoint y: 0, endPoint x: 920, endPoint y: 188, distance: 326.8
click at [920, 188] on article "Numerical Reasoning Overall 55% \ Khasan scored in the 55th percentile for the …" at bounding box center [771, 201] width 361 height 489
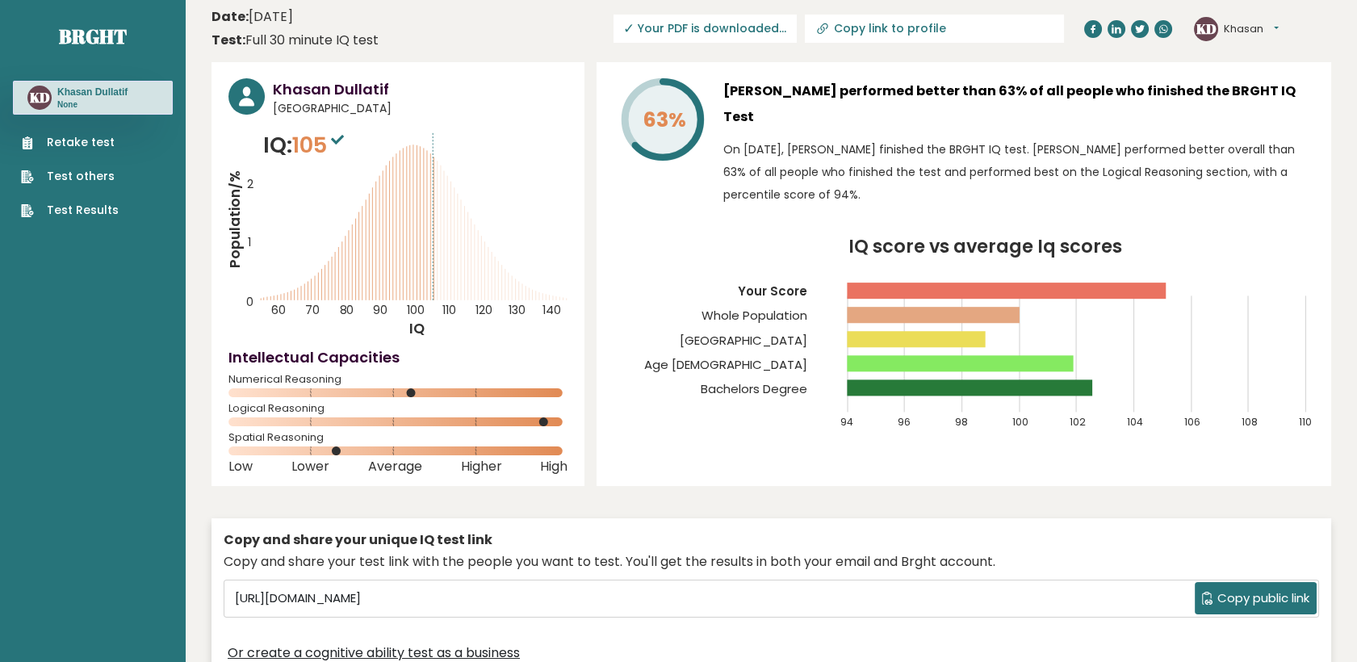
scroll to position [0, 0]
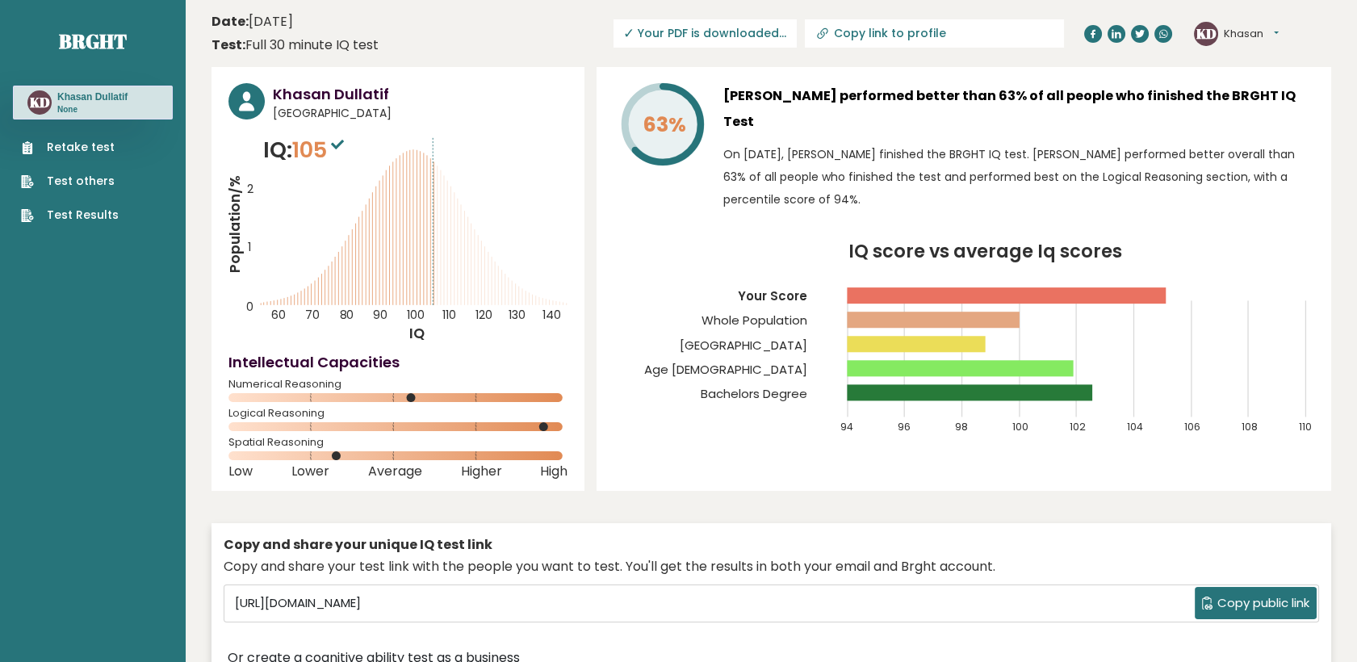
click at [797, 36] on span "✓ Your PDF is downloaded..." at bounding box center [705, 33] width 183 height 28
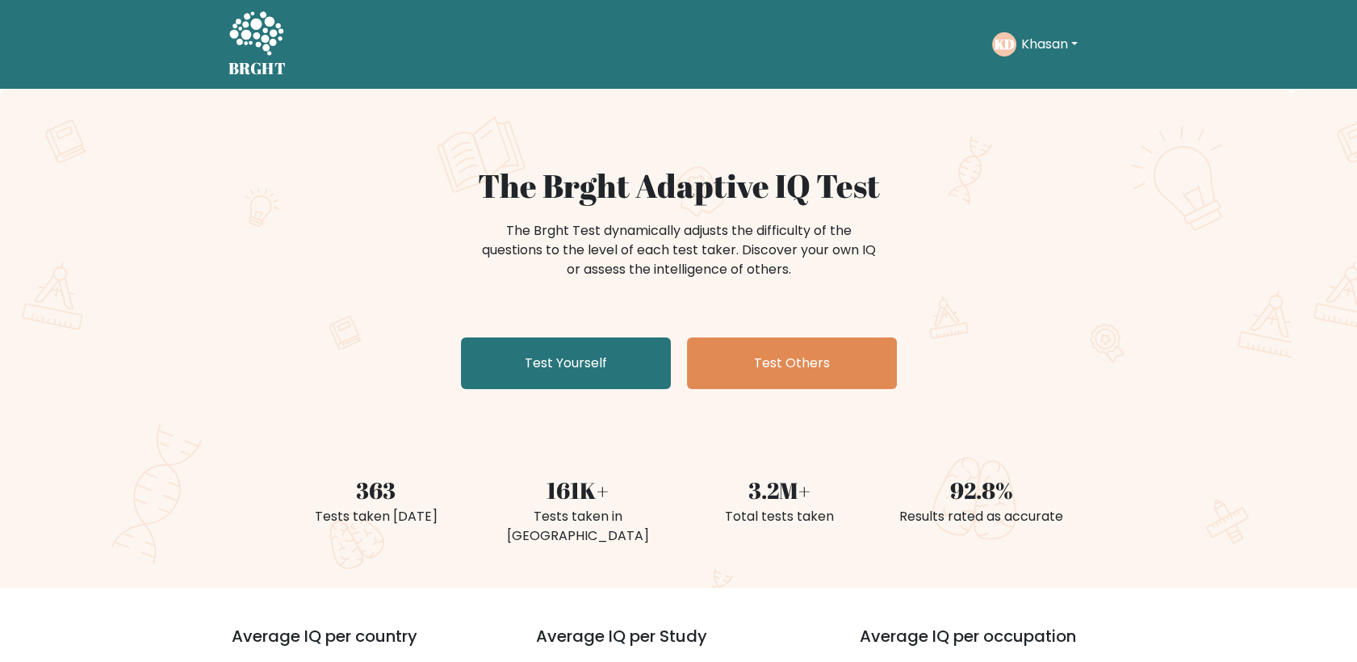
click at [1038, 42] on button "Khasan" at bounding box center [1050, 44] width 66 height 21
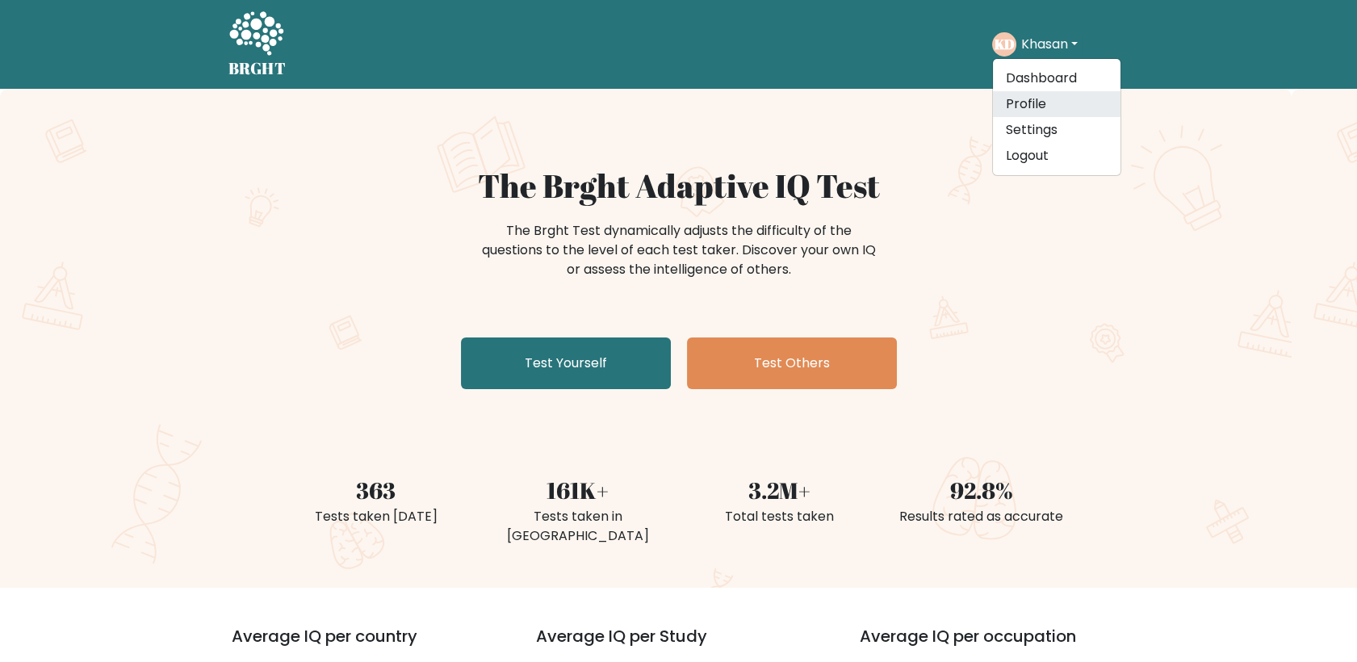
click at [1058, 95] on link "Profile" at bounding box center [1057, 104] width 128 height 26
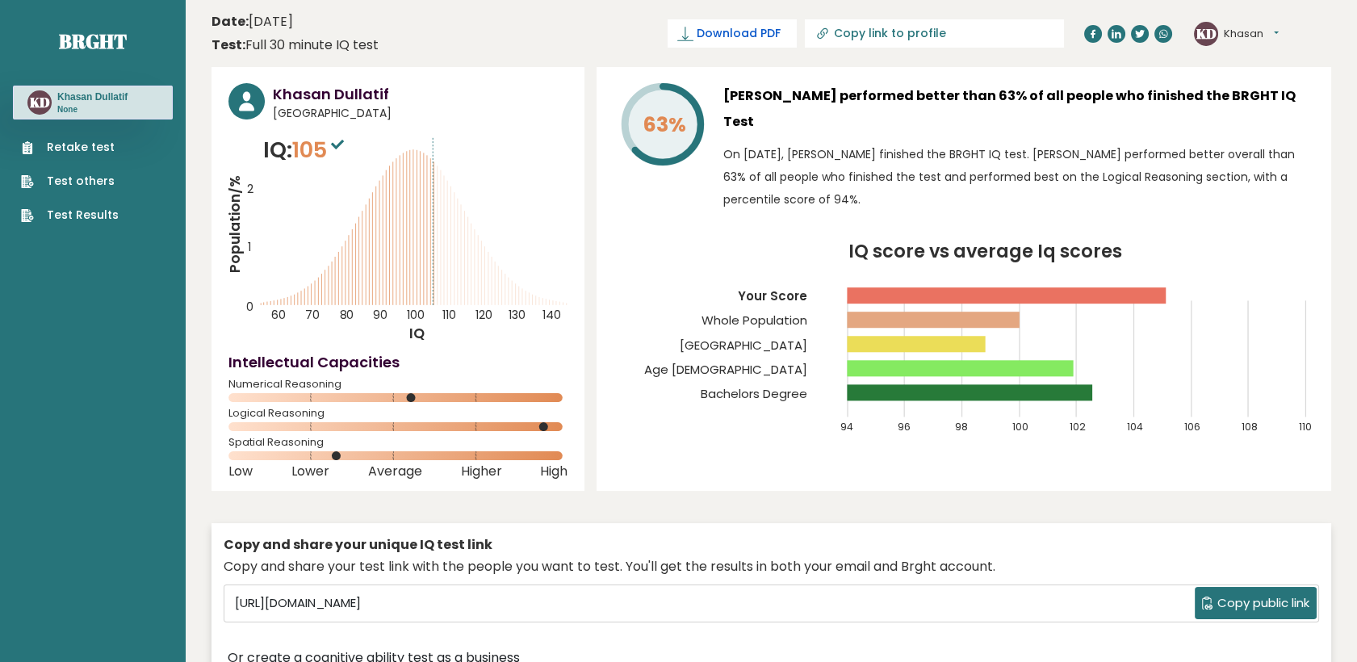
click at [781, 33] on span "Download PDF" at bounding box center [739, 33] width 84 height 17
click at [726, 33] on span "✓ Your PDF is downloaded..." at bounding box center [705, 33] width 183 height 28
click at [774, 29] on span "Download PDF" at bounding box center [739, 33] width 84 height 17
click at [781, 26] on span "Download PDF" at bounding box center [739, 33] width 84 height 17
click at [78, 220] on link "Test Results" at bounding box center [70, 215] width 98 height 17
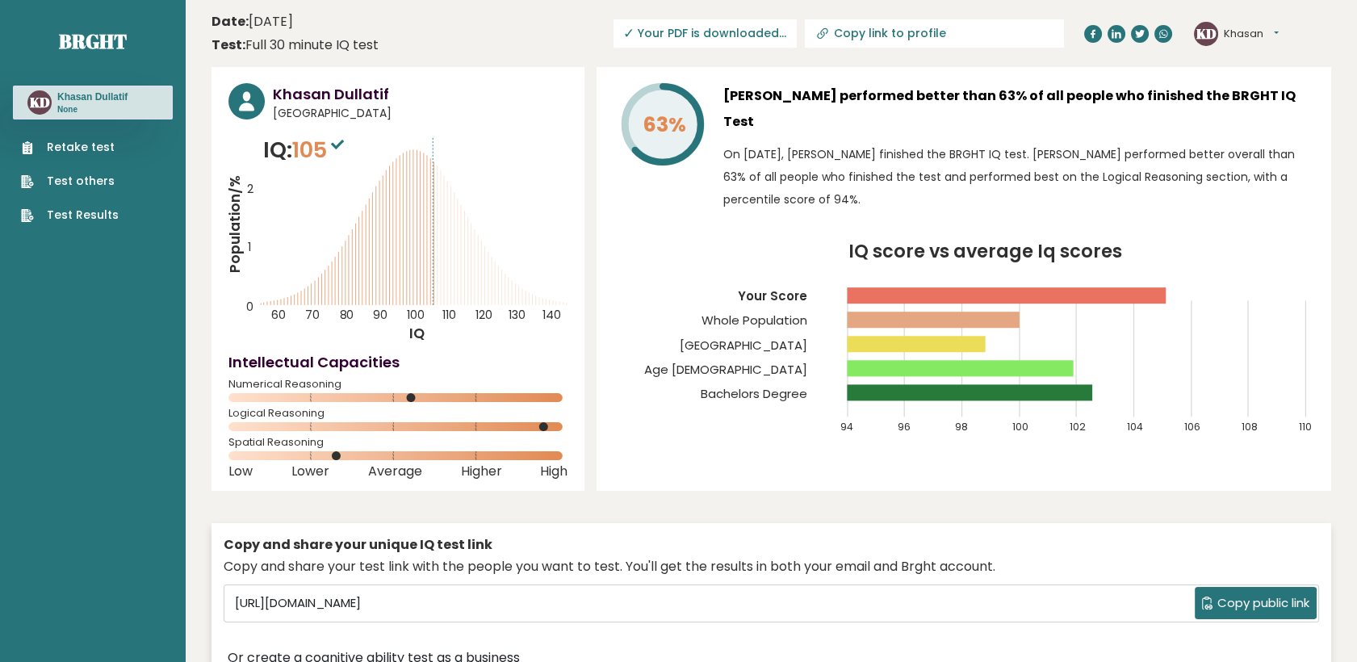
click at [72, 94] on h3 "Khasan Dullatif" at bounding box center [92, 96] width 70 height 13
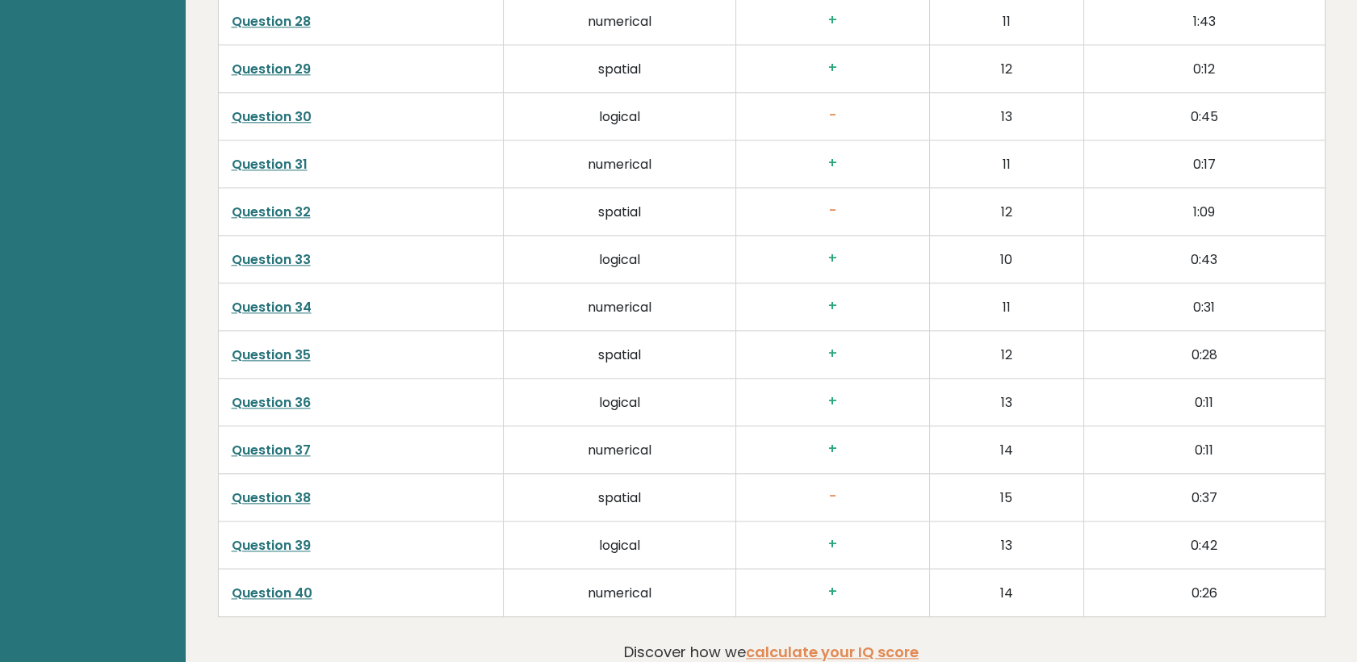
scroll to position [4166, 0]
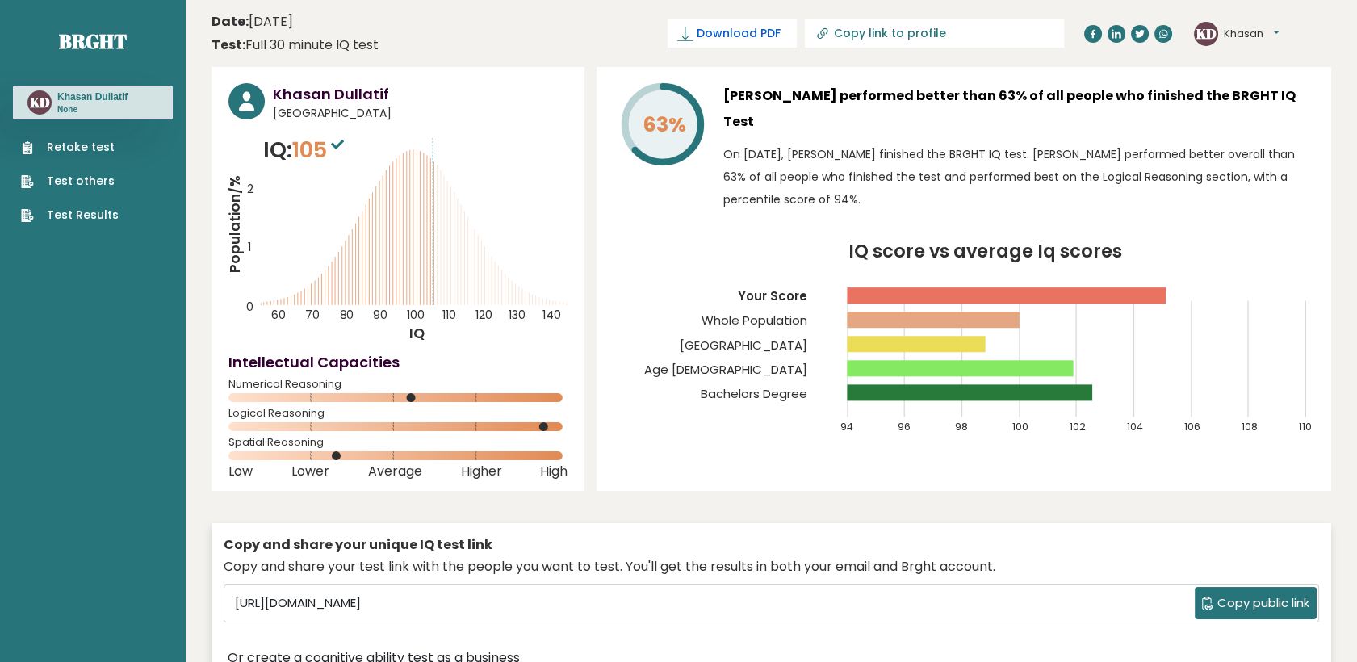
click at [796, 22] on link "Download PDF" at bounding box center [732, 33] width 129 height 28
click at [290, 165] on p "IQ: 105" at bounding box center [305, 150] width 85 height 32
click at [781, 32] on span "Download PDF" at bounding box center [739, 33] width 84 height 17
click at [786, 39] on span "Downloading... Downloading" at bounding box center [724, 33] width 145 height 28
